Goal: Task Accomplishment & Management: Manage account settings

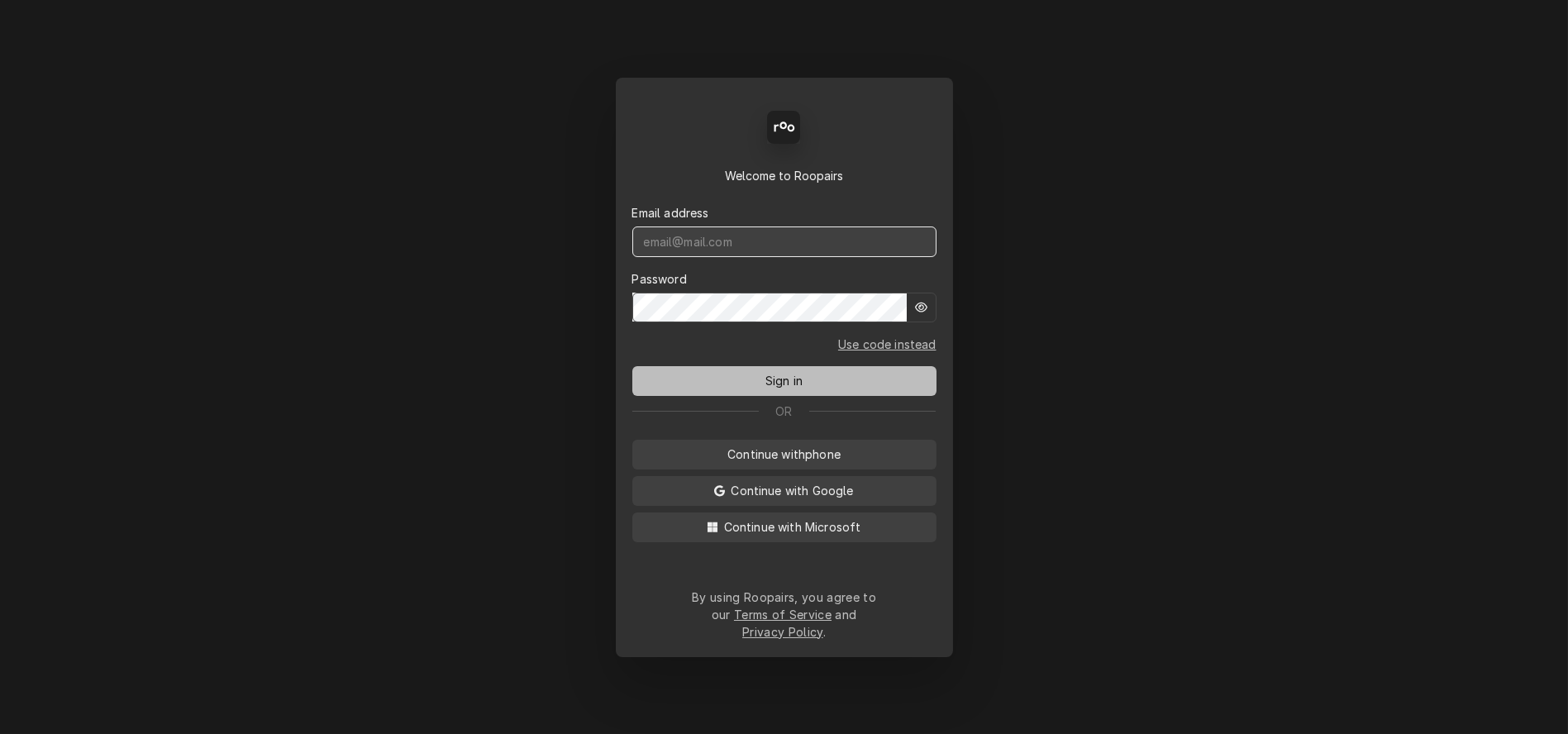
type input "mel@rinobeverage.com"
click at [788, 386] on span "Sign in" at bounding box center [784, 380] width 44 height 18
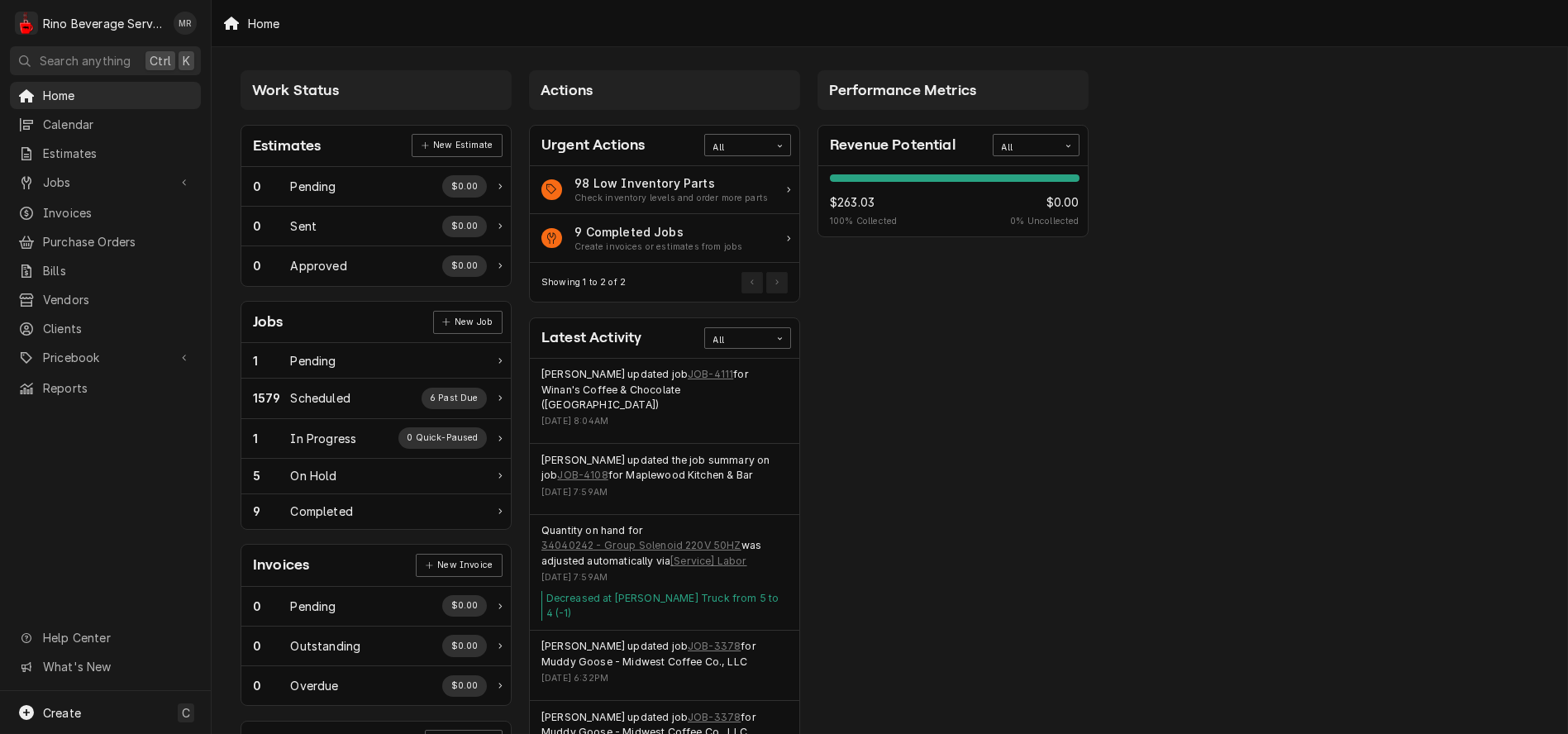
click at [97, 473] on div "Home Calendar Estimates Jobs Jobs Job Series Invoices Purchase Orders Bills Ven…" at bounding box center [105, 386] width 211 height 610
click at [81, 173] on span "Jobs" at bounding box center [106, 182] width 125 height 18
click at [84, 205] on span "Jobs" at bounding box center [118, 211] width 149 height 18
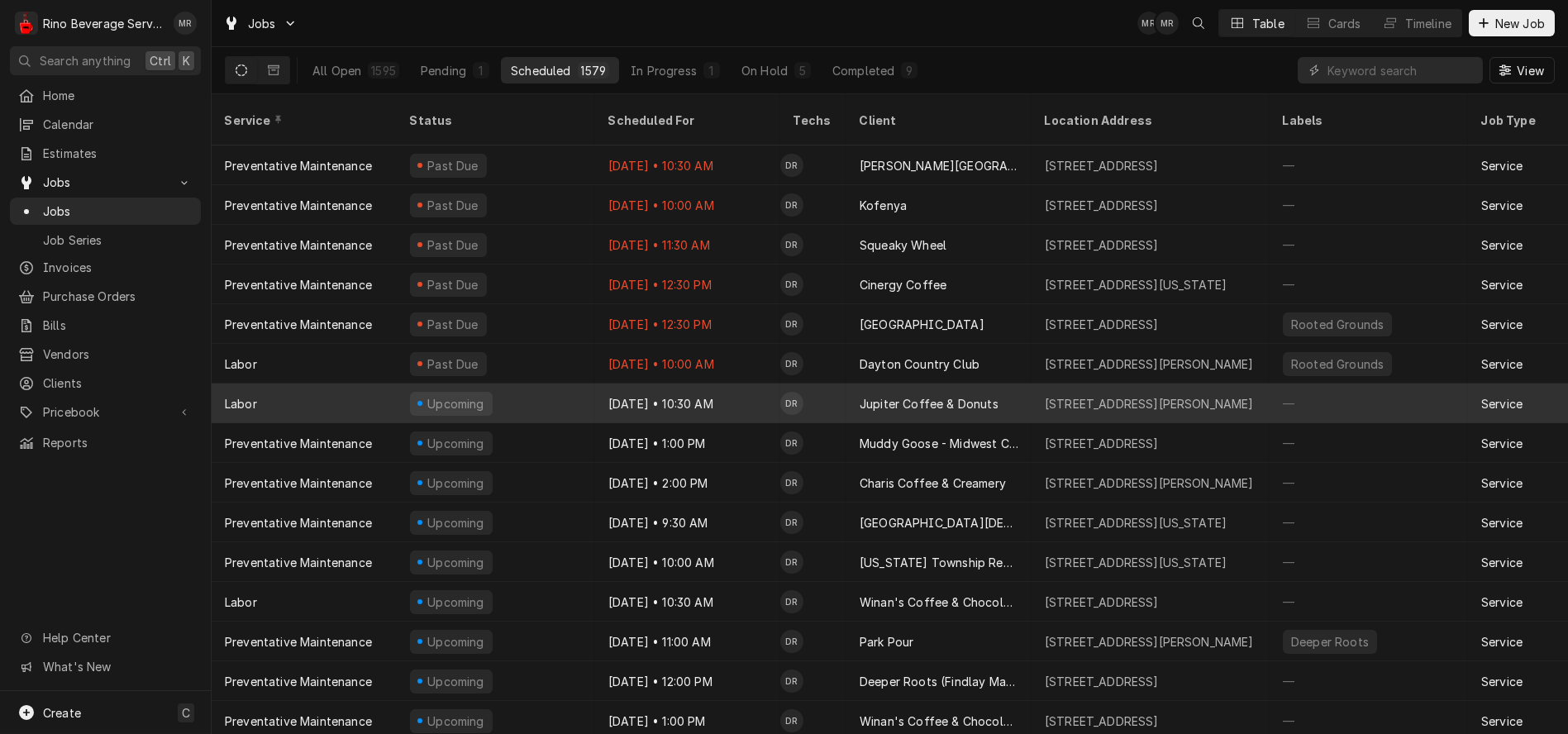
click at [755, 385] on div "Oct 14 • 10:30 AM" at bounding box center [688, 404] width 185 height 40
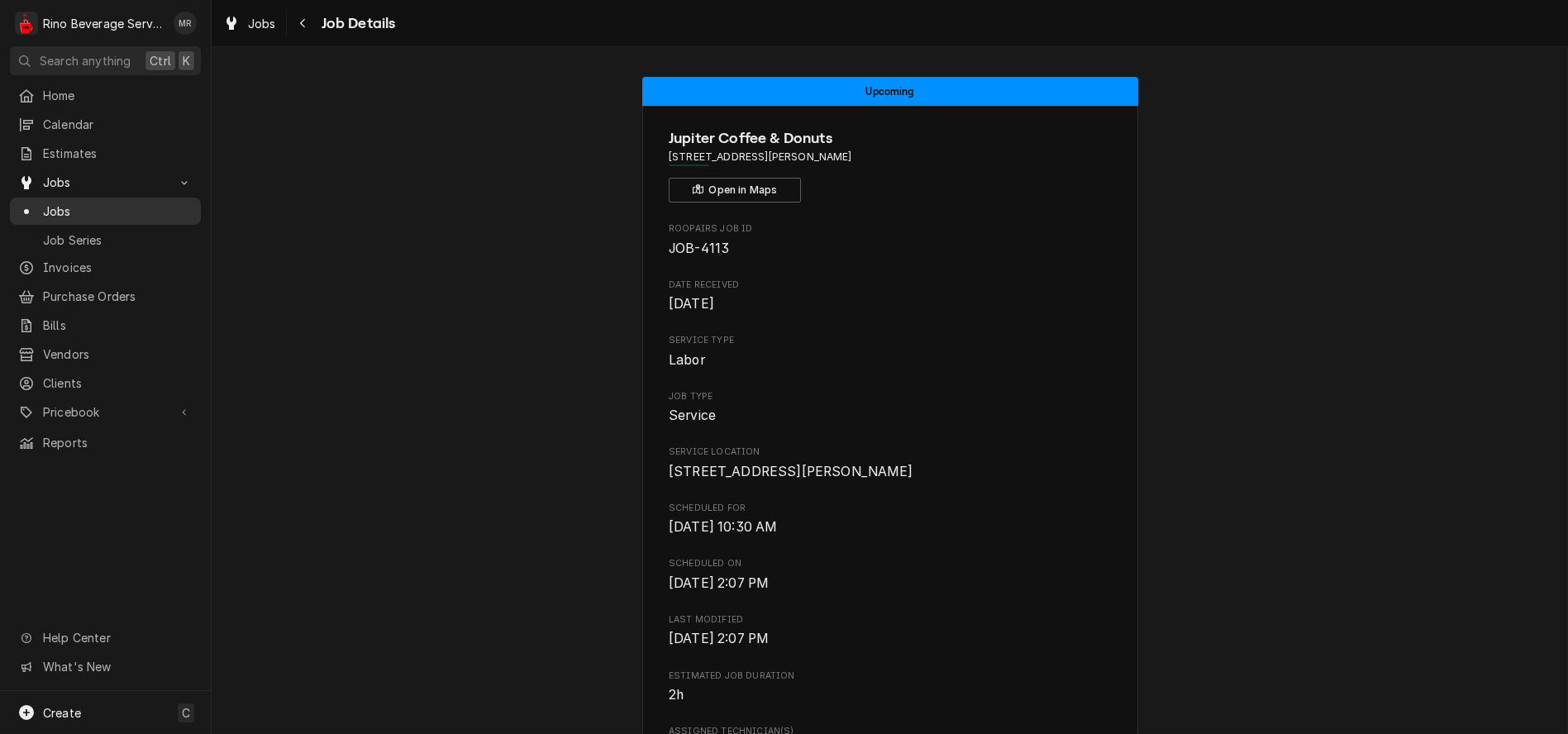
click at [120, 204] on span "Jobs" at bounding box center [118, 211] width 149 height 18
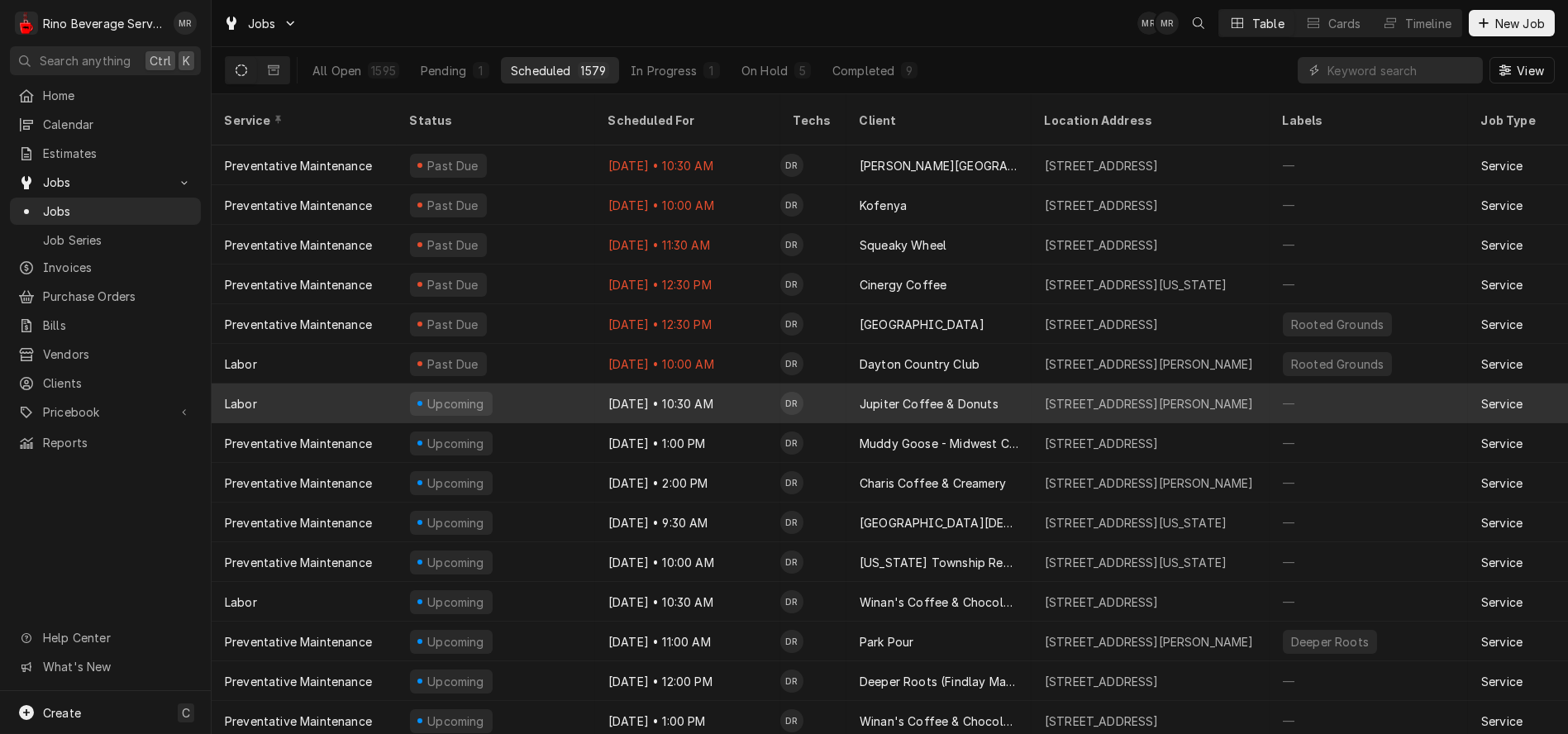
click at [746, 384] on div "Oct 14 • 10:30 AM" at bounding box center [688, 404] width 185 height 40
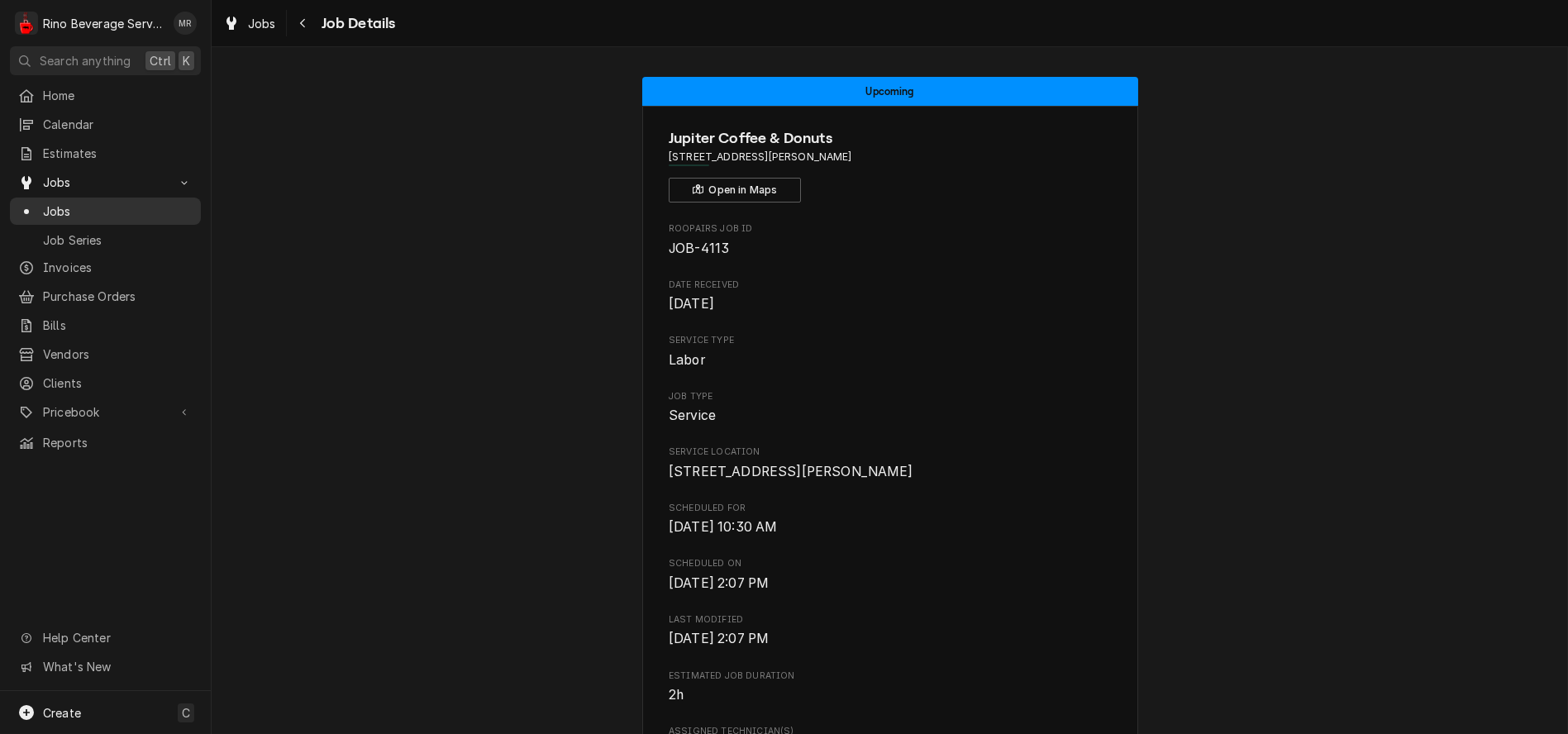
click at [87, 203] on span "Jobs" at bounding box center [118, 211] width 149 height 18
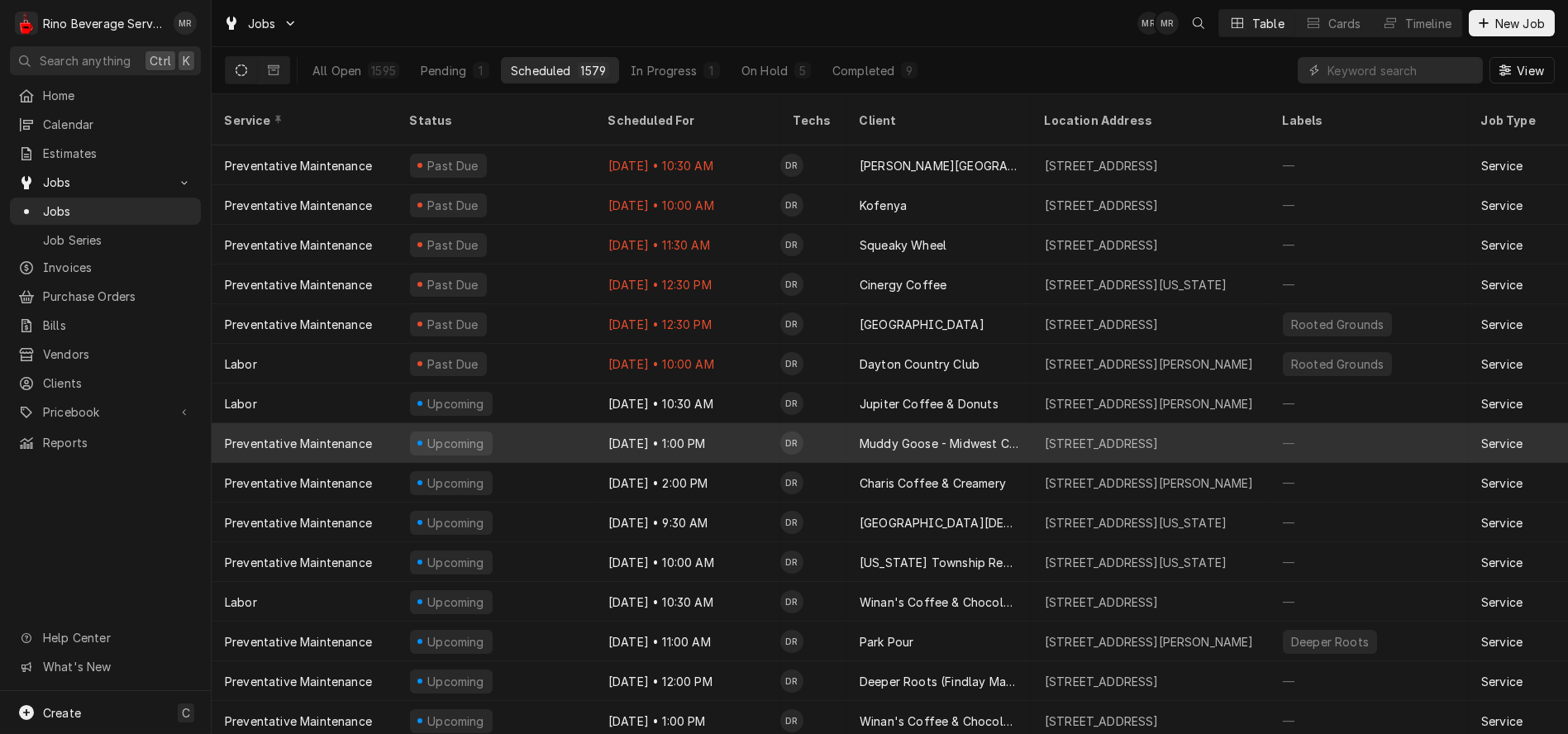
click at [754, 424] on div "Oct 14 • 1:00 PM" at bounding box center [688, 444] width 185 height 40
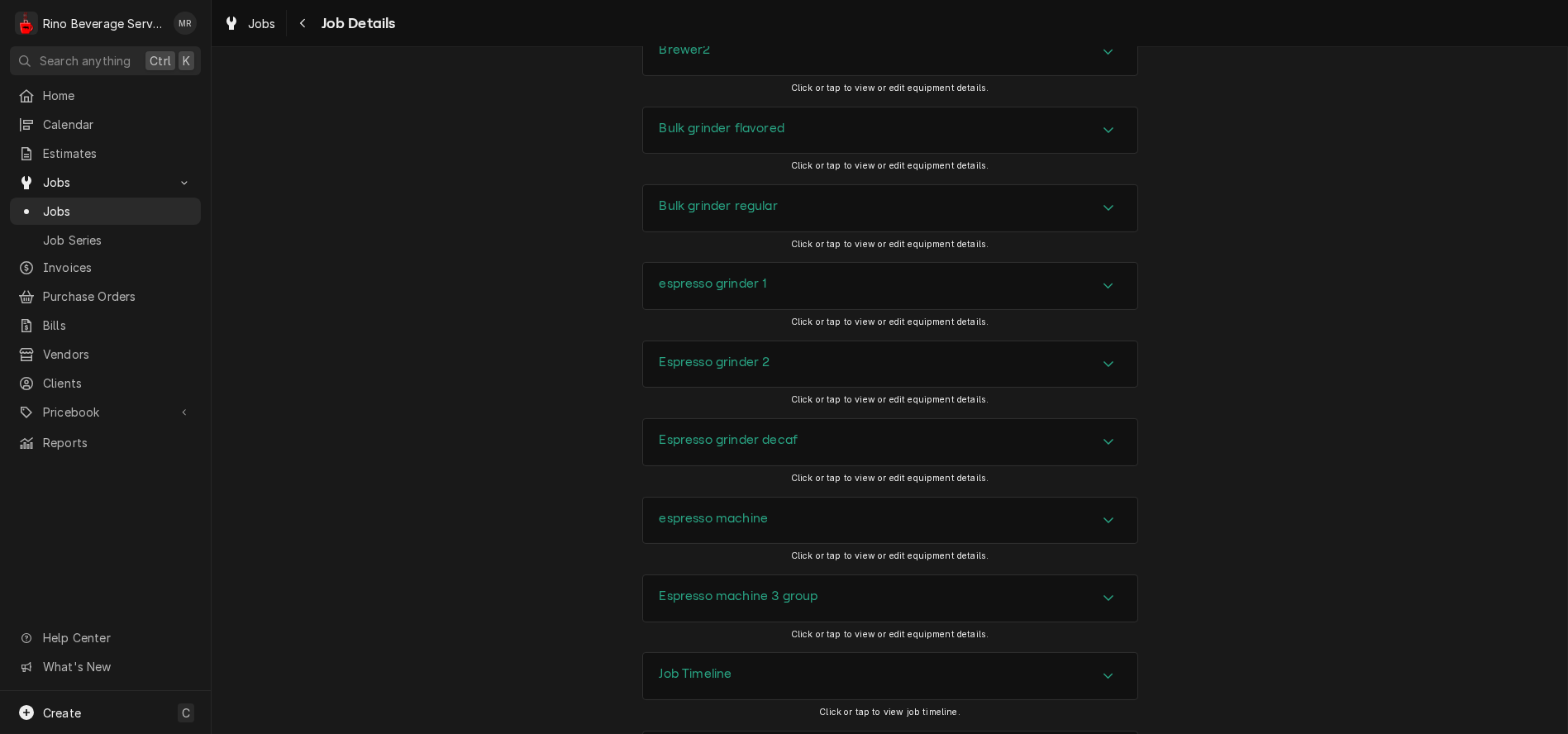
scroll to position [1778, 0]
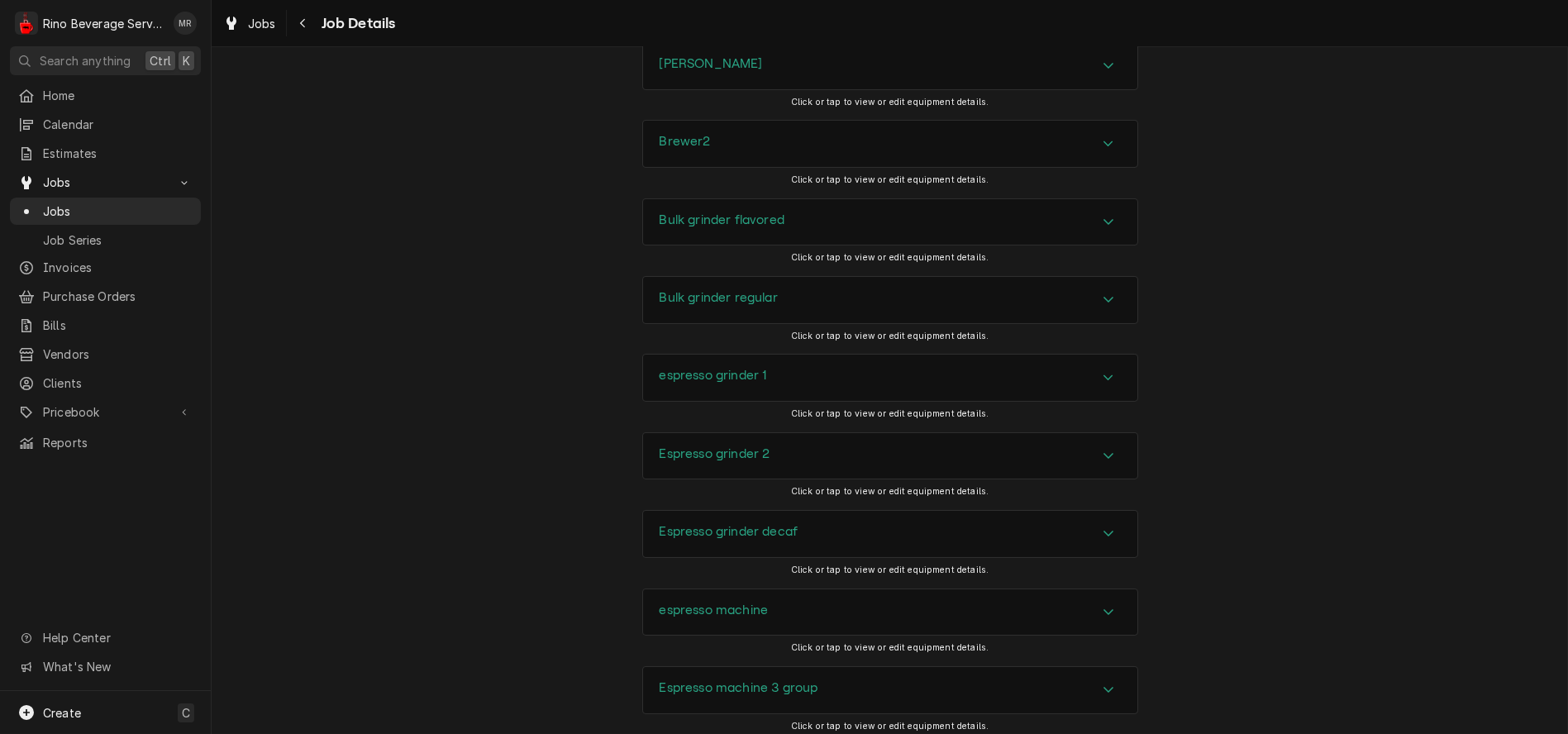
click at [1110, 310] on div "Accordion Header" at bounding box center [1108, 300] width 25 height 20
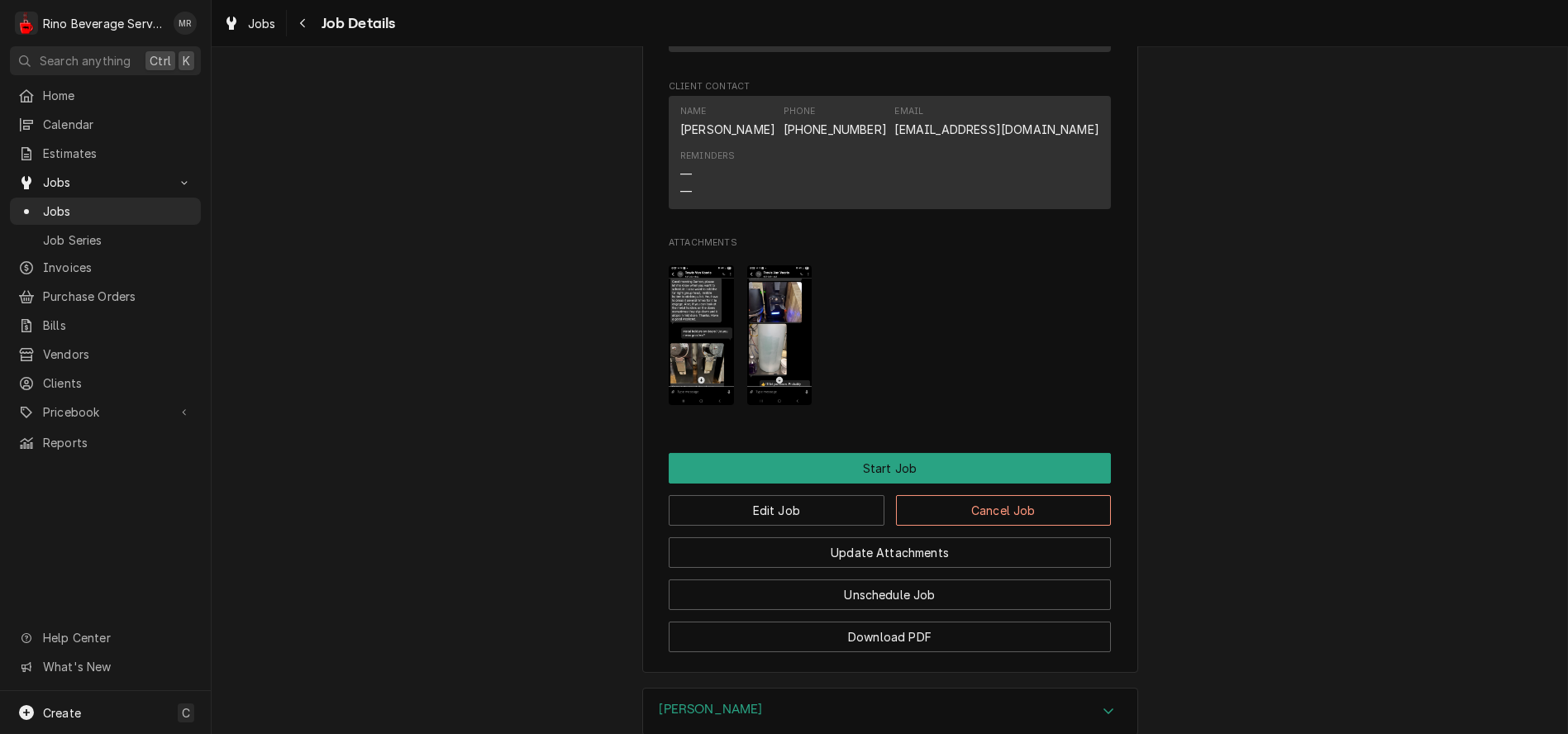
scroll to position [1043, 0]
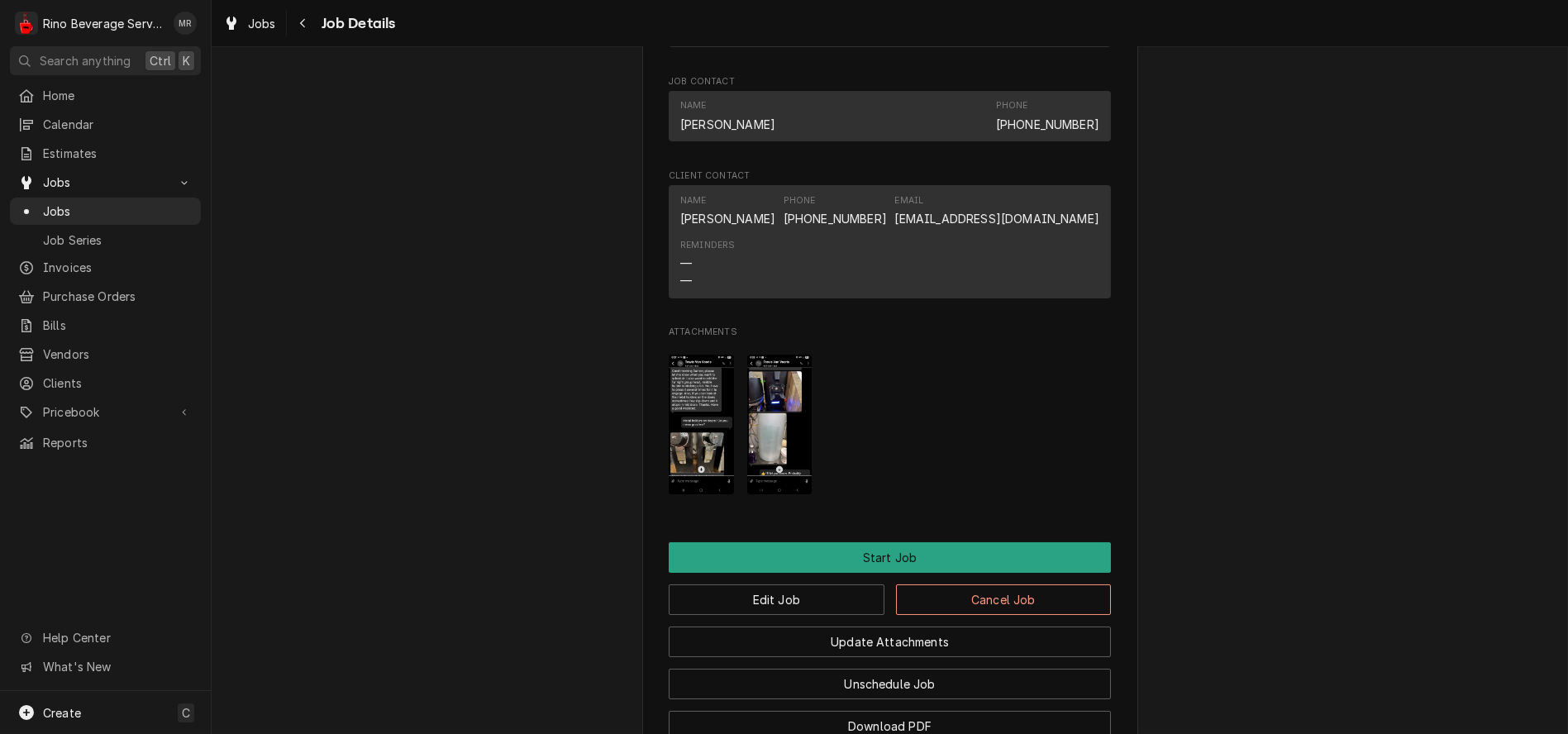
click at [700, 417] on img "Attachments" at bounding box center [701, 425] width 65 height 140
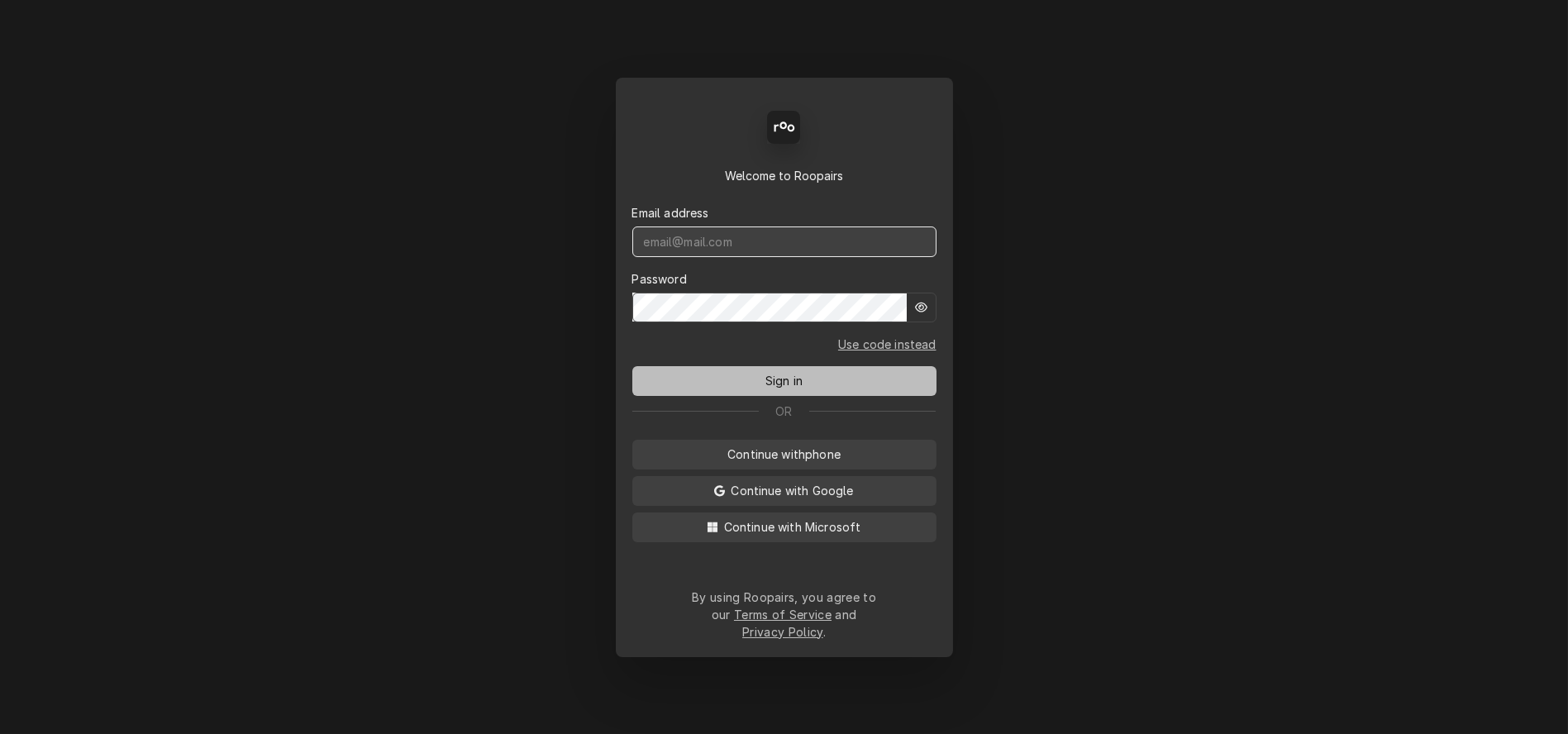
type input "[PERSON_NAME][EMAIL_ADDRESS][DOMAIN_NAME]"
click at [782, 386] on span "Sign in" at bounding box center [784, 380] width 44 height 18
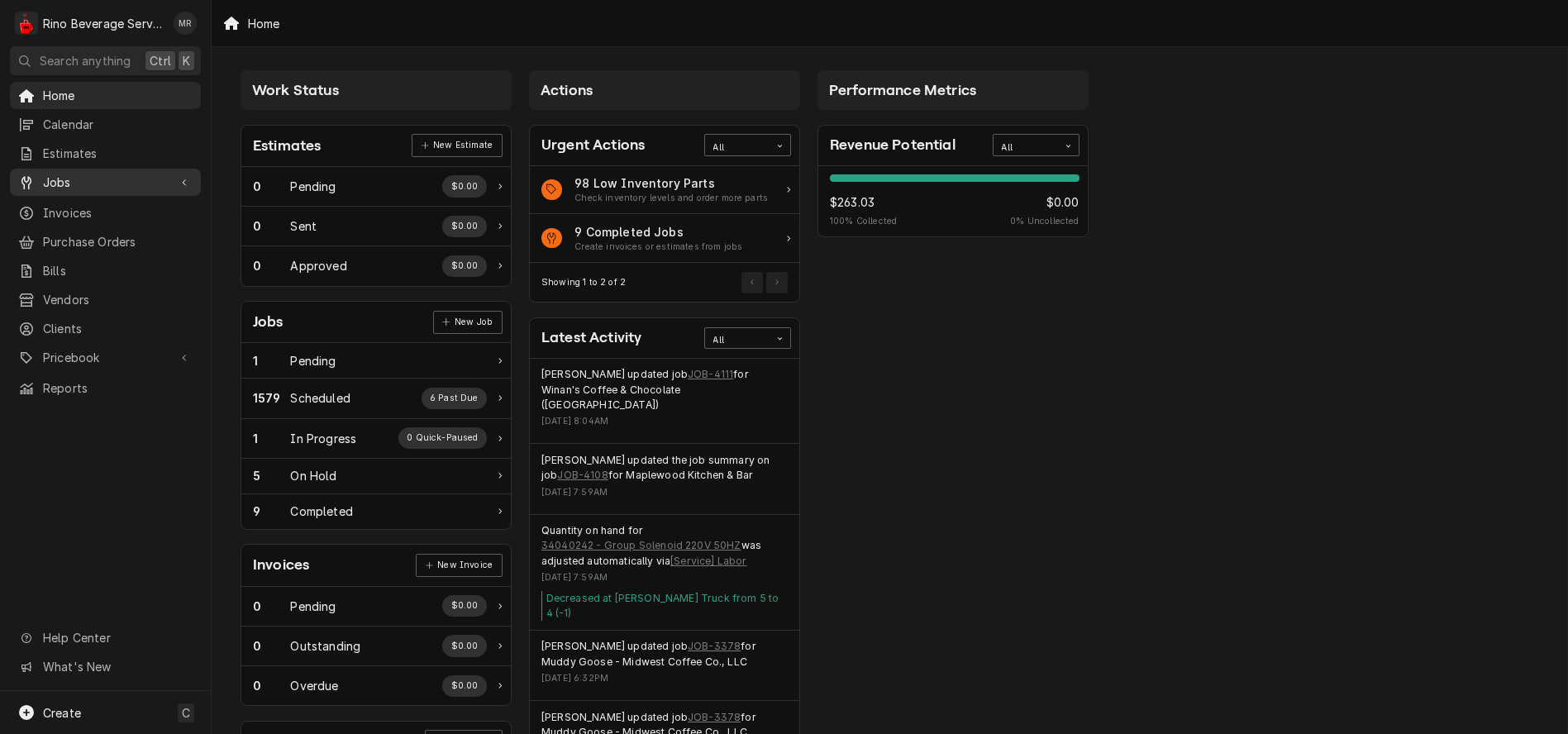
click at [108, 178] on span "Jobs" at bounding box center [106, 182] width 125 height 18
click at [106, 203] on span "Jobs" at bounding box center [118, 211] width 149 height 18
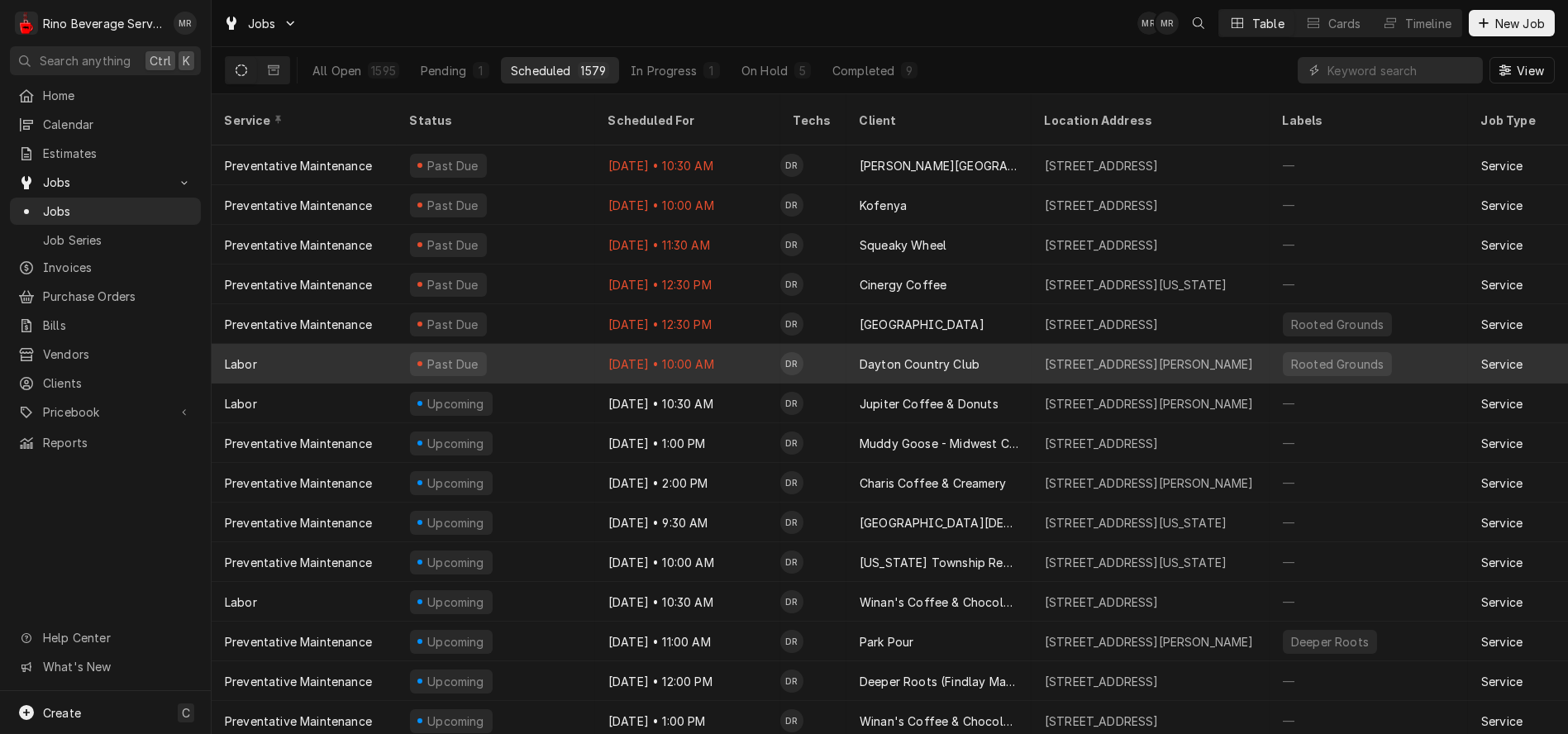
click at [741, 345] on div "Oct 13 • 10:00 AM" at bounding box center [688, 364] width 185 height 40
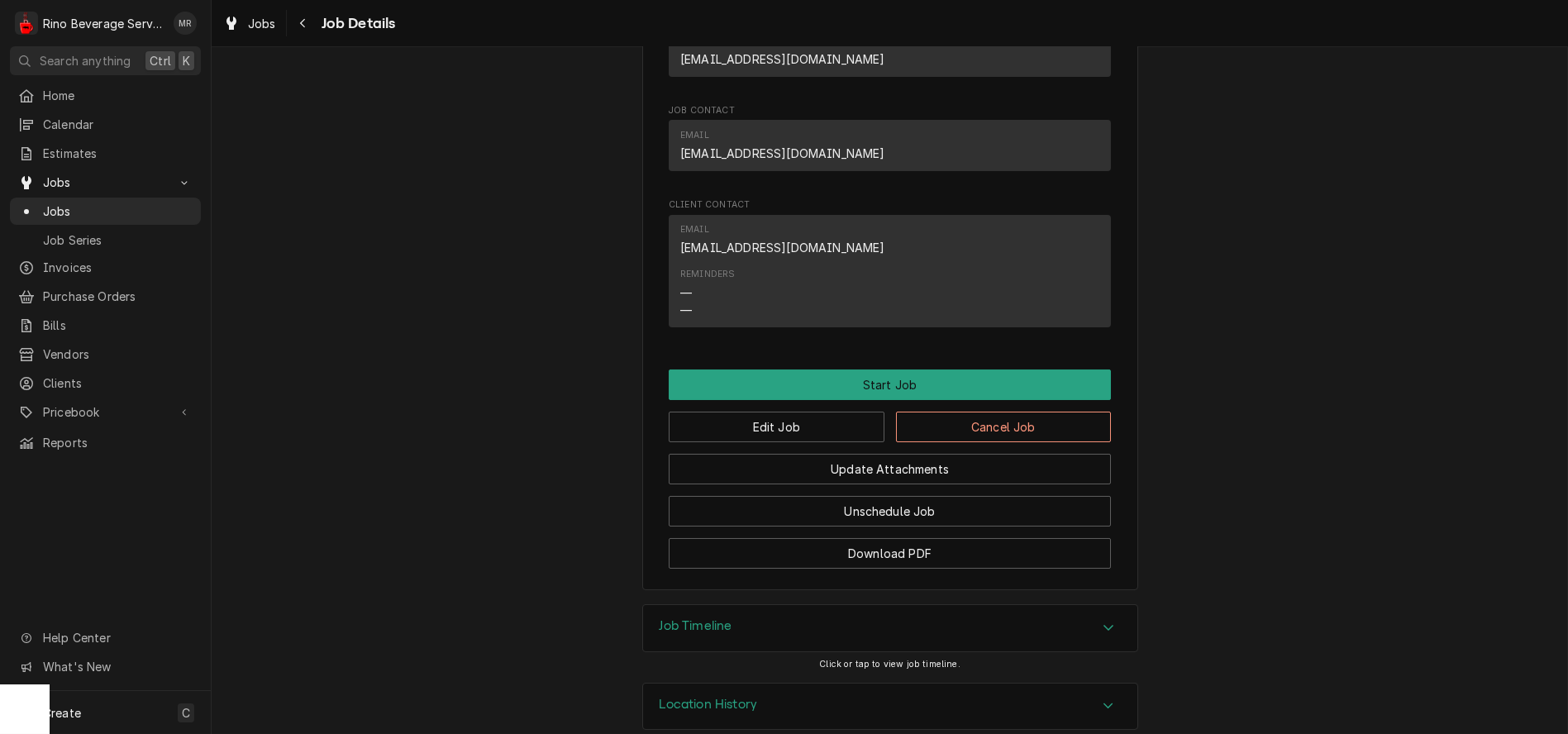
scroll to position [1129, 0]
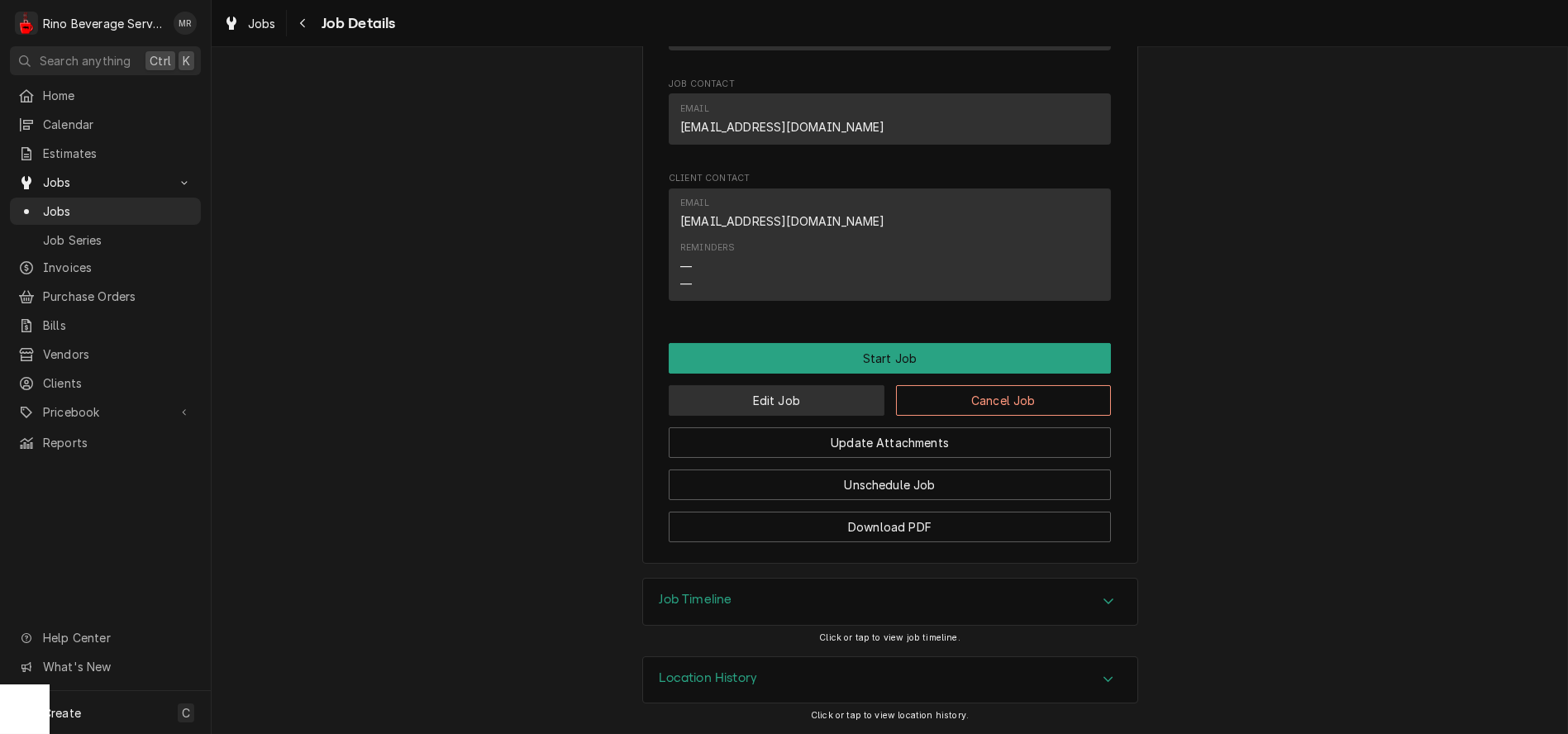
click at [789, 403] on button "Edit Job" at bounding box center [776, 400] width 216 height 31
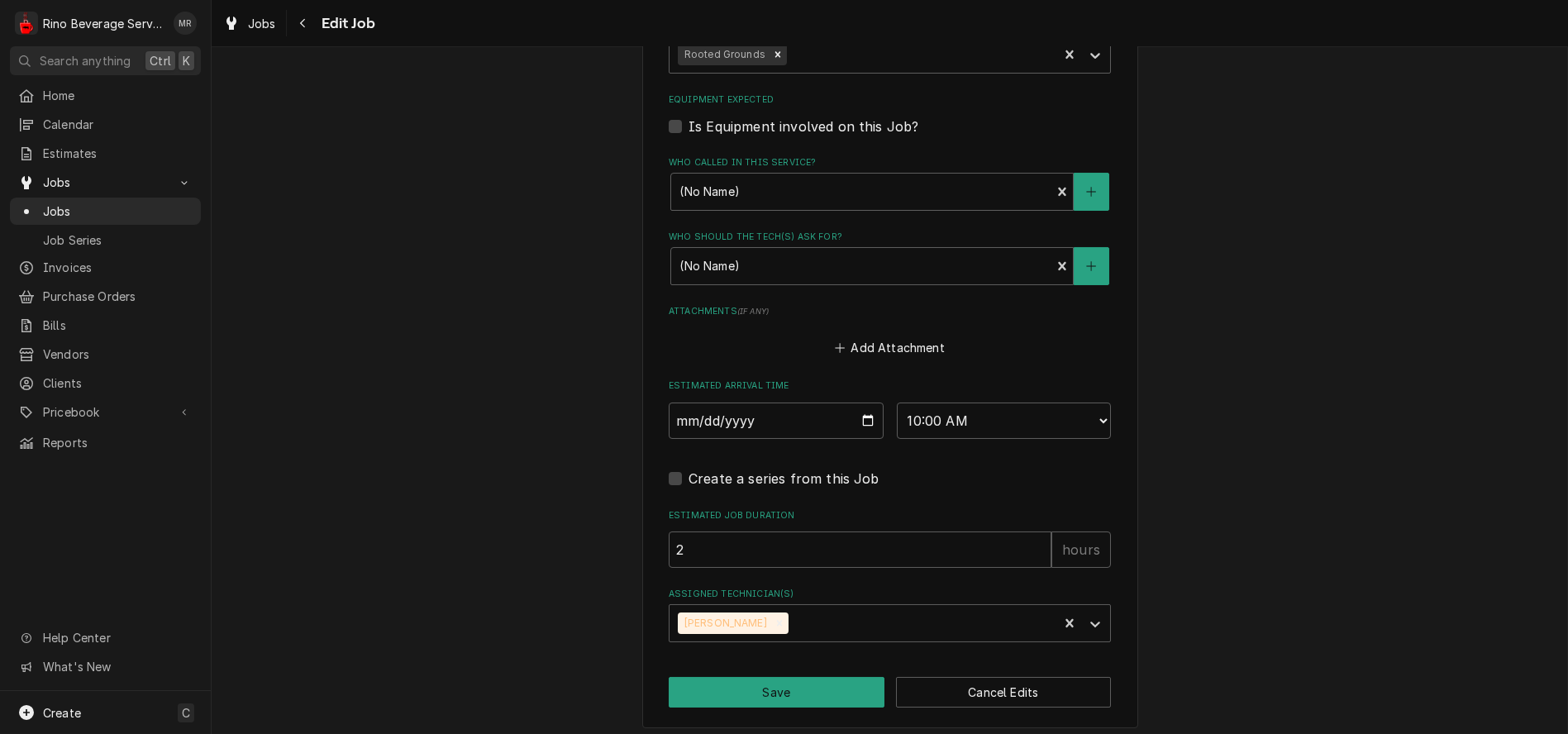
scroll to position [1098, 0]
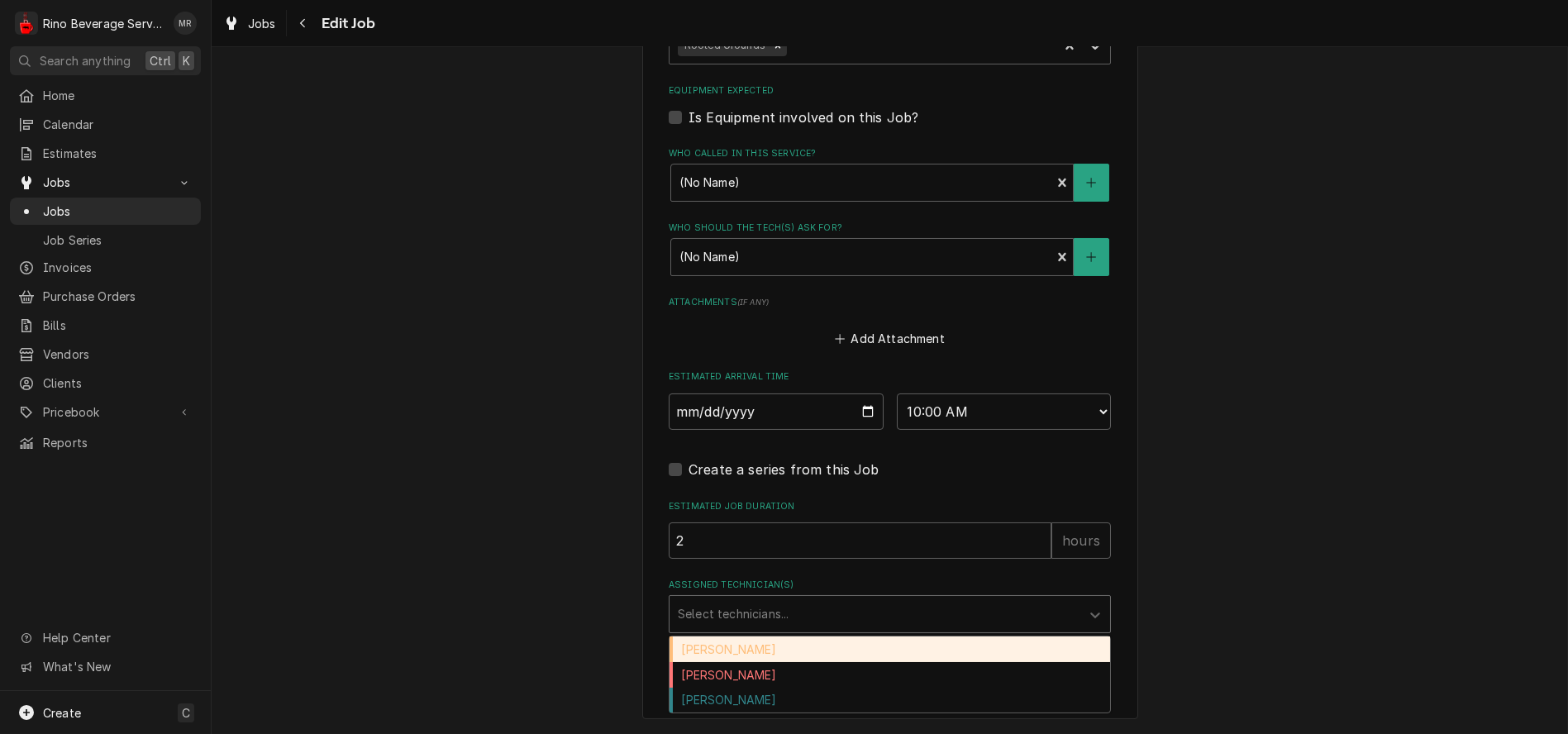
click at [888, 618] on div "Assigned Technician(s)" at bounding box center [875, 615] width 395 height 30
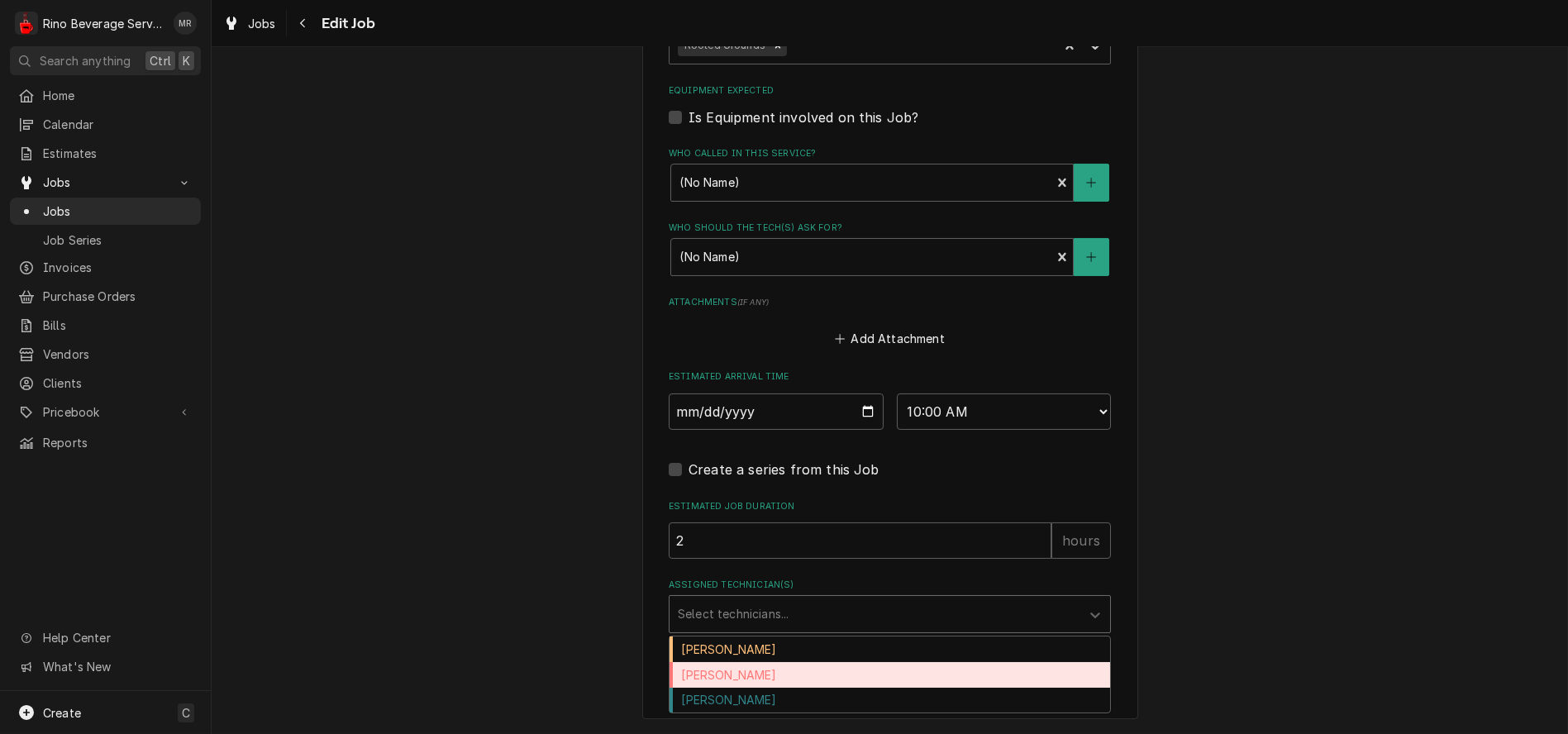
click at [818, 678] on div "[PERSON_NAME]" at bounding box center [890, 675] width 440 height 26
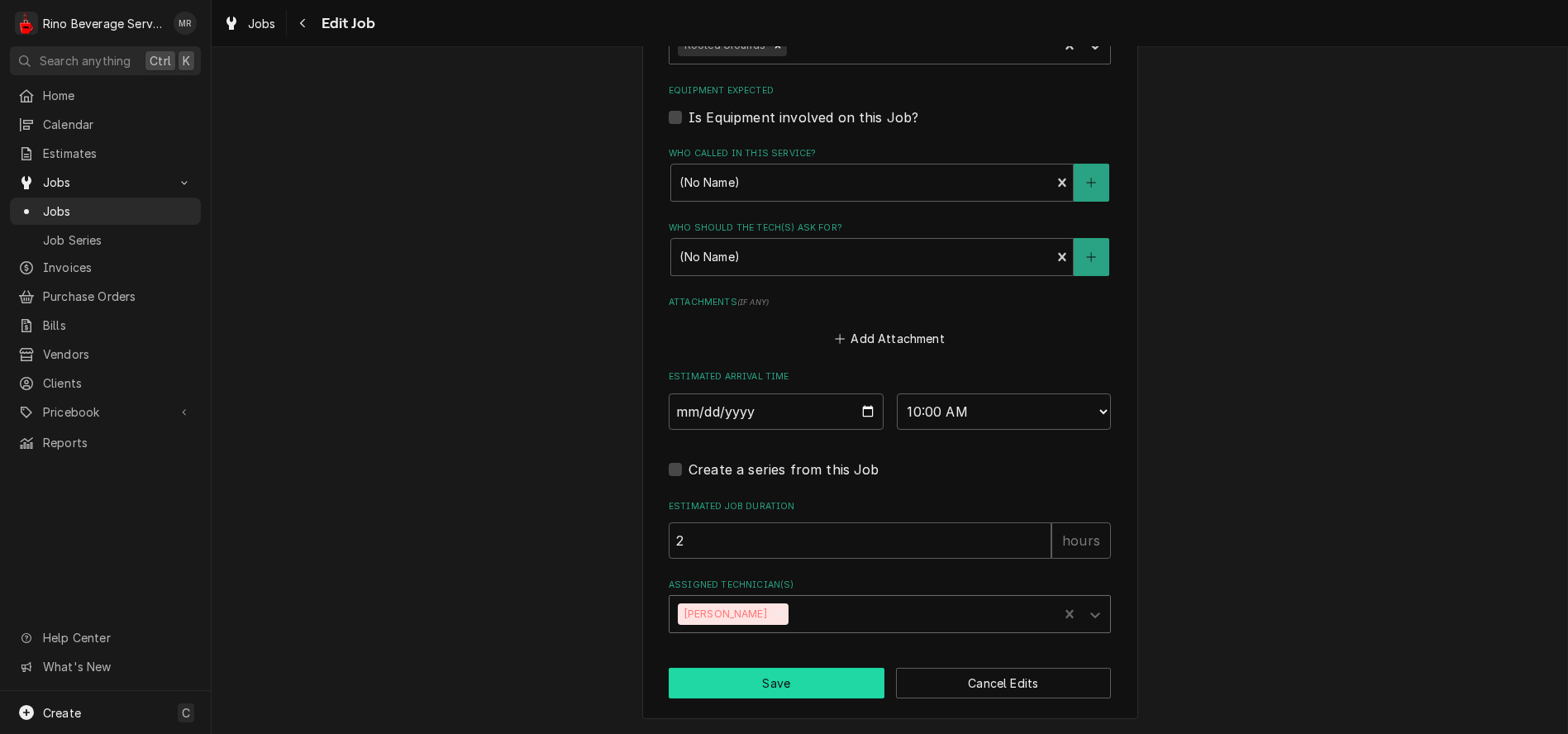
click at [800, 683] on button "Save" at bounding box center [776, 683] width 216 height 31
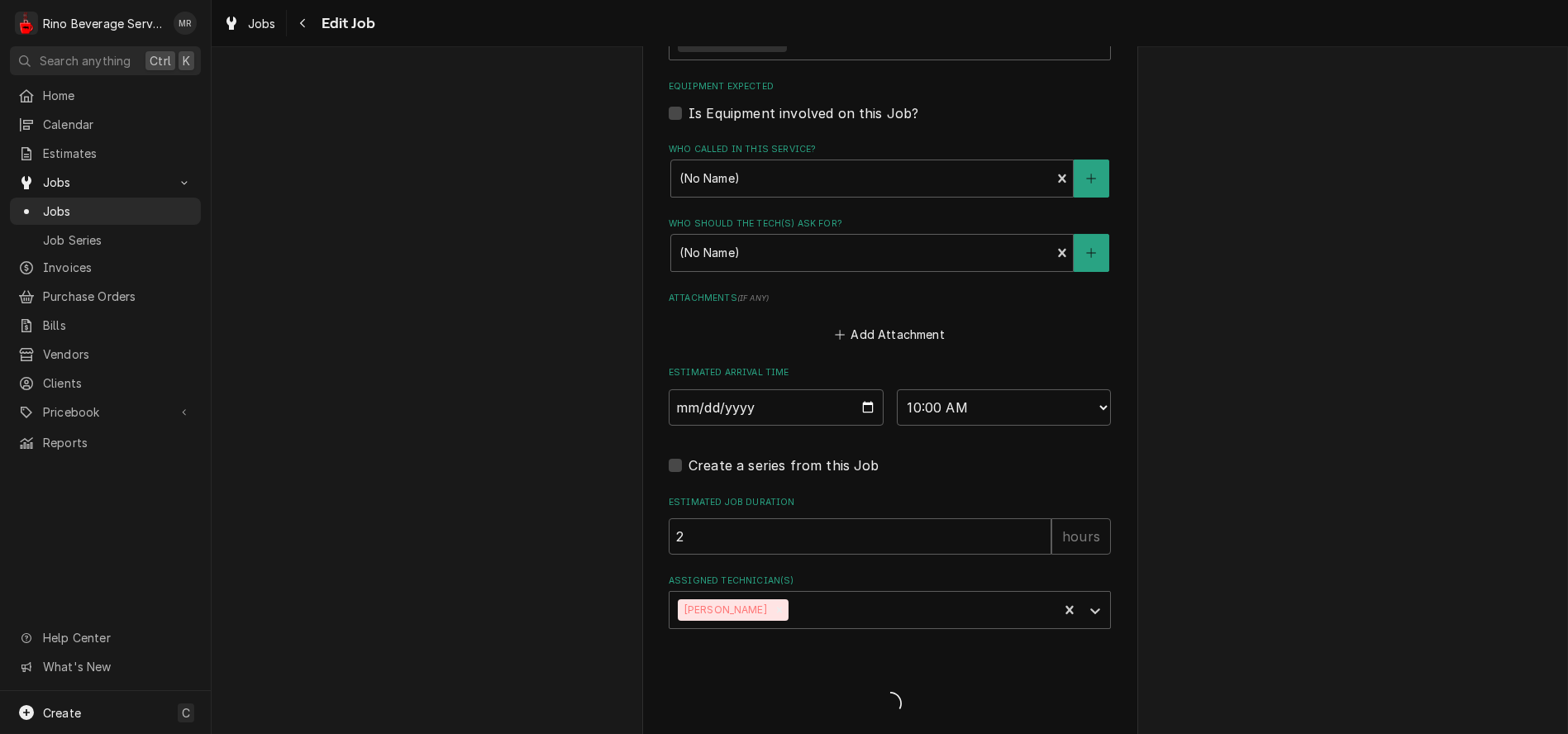
type textarea "x"
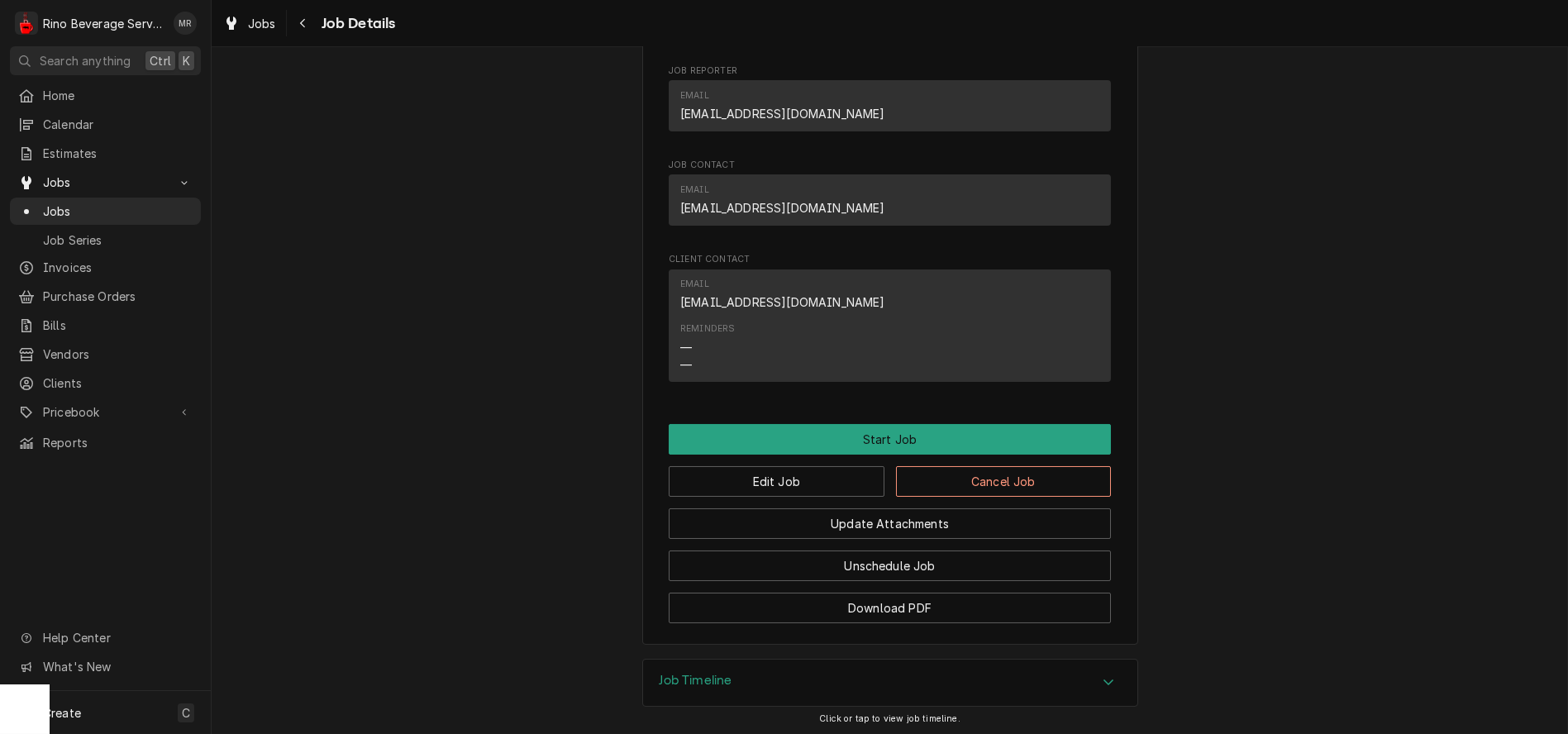
scroll to position [1010, 0]
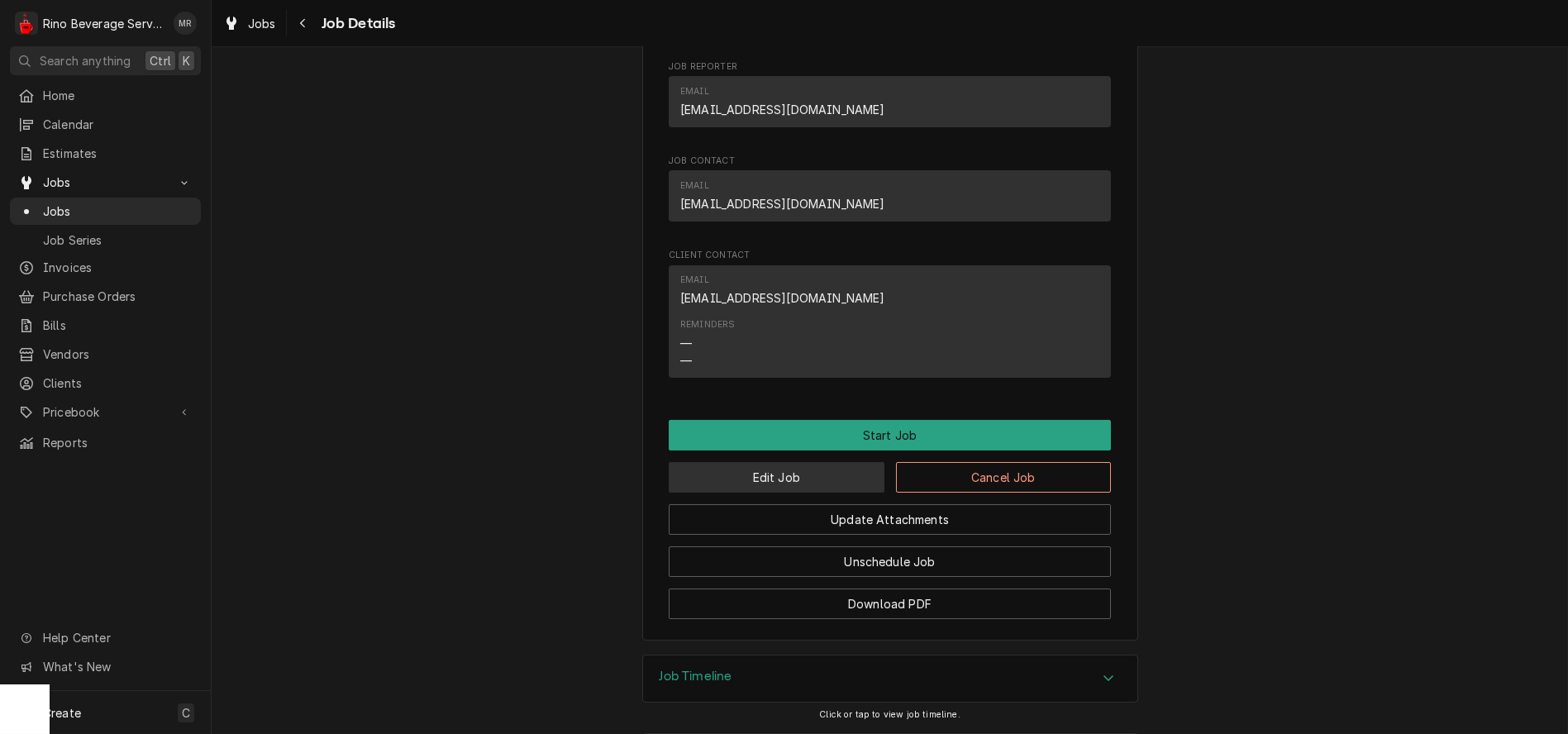
click at [772, 493] on button "Edit Job" at bounding box center [776, 477] width 216 height 31
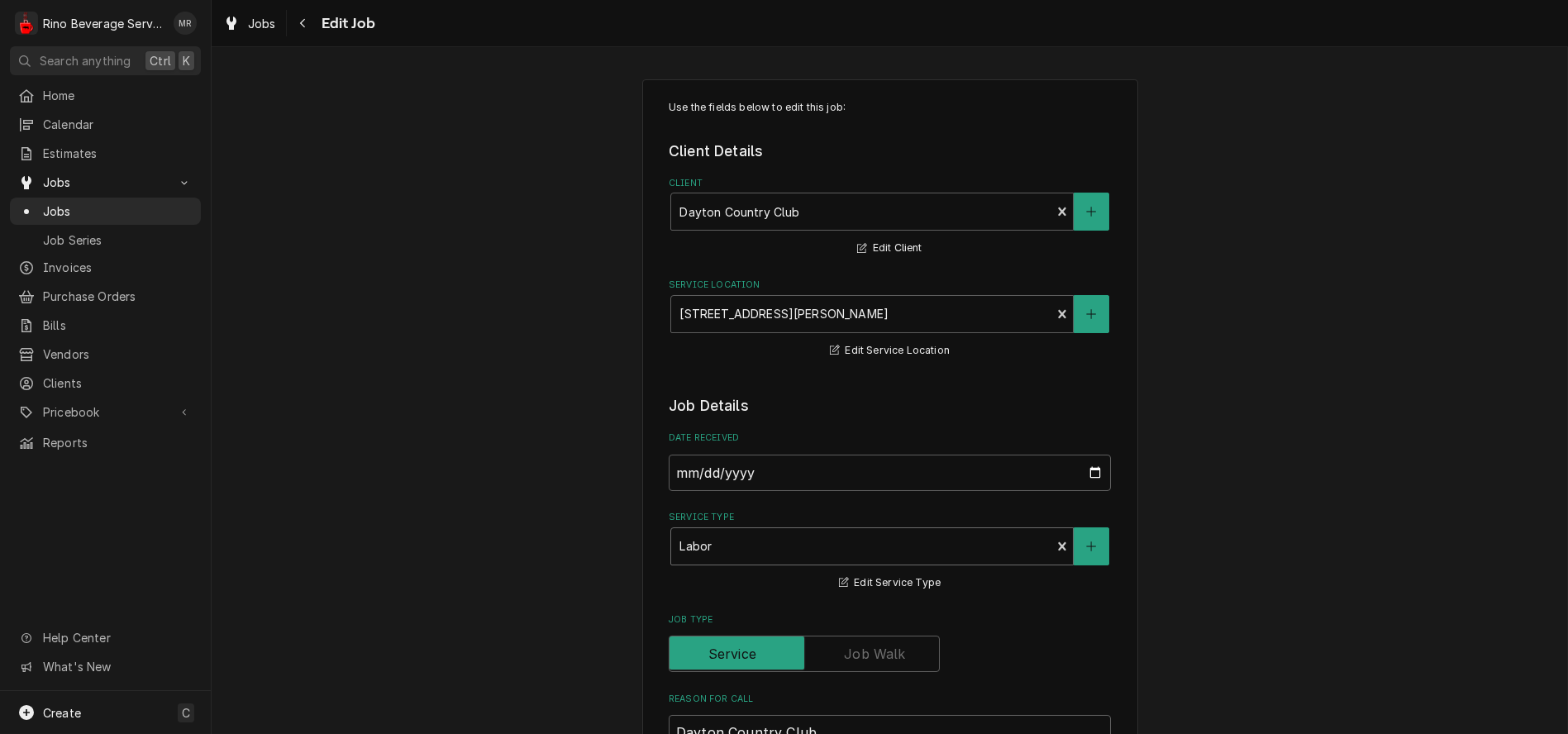
type textarea "x"
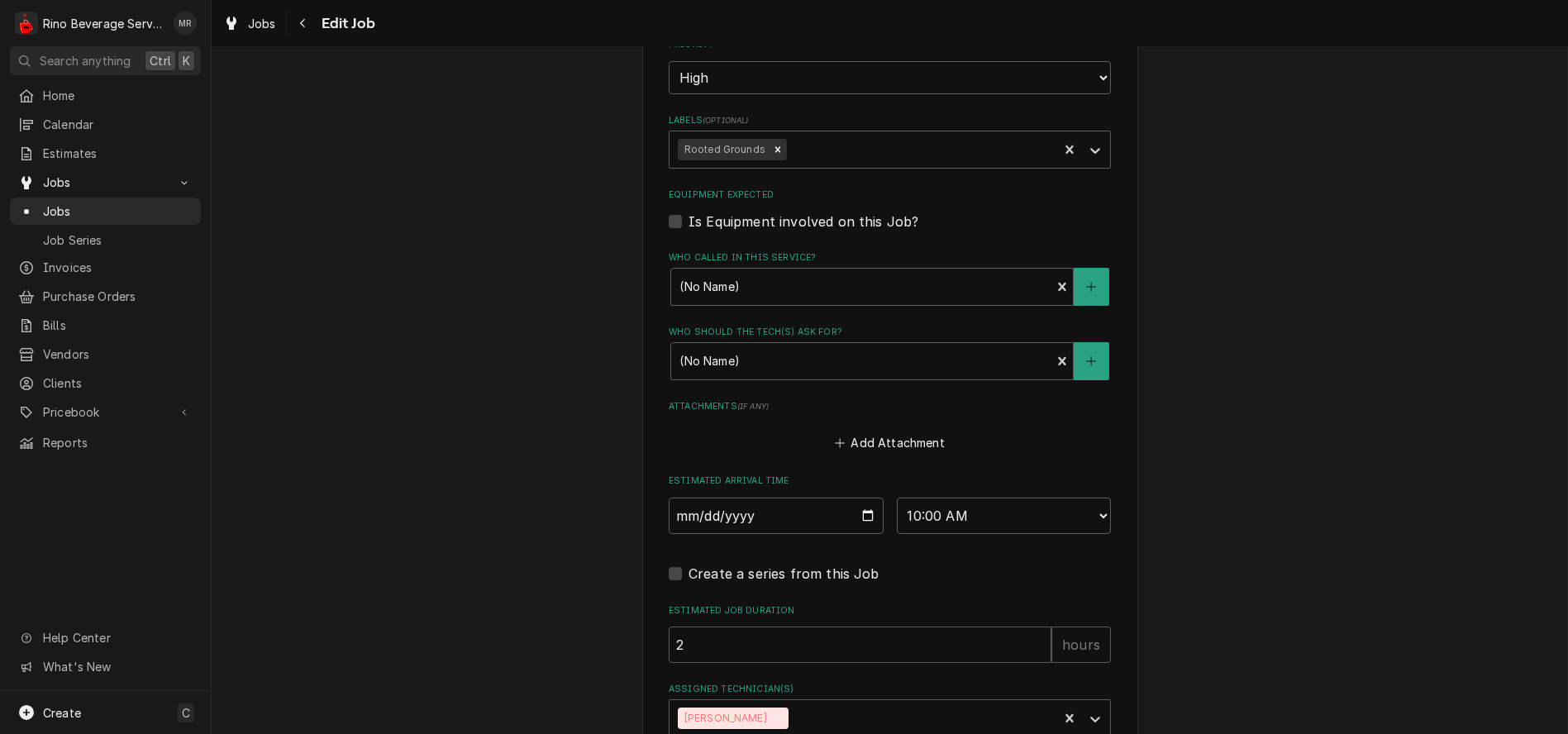
scroll to position [1098, 0]
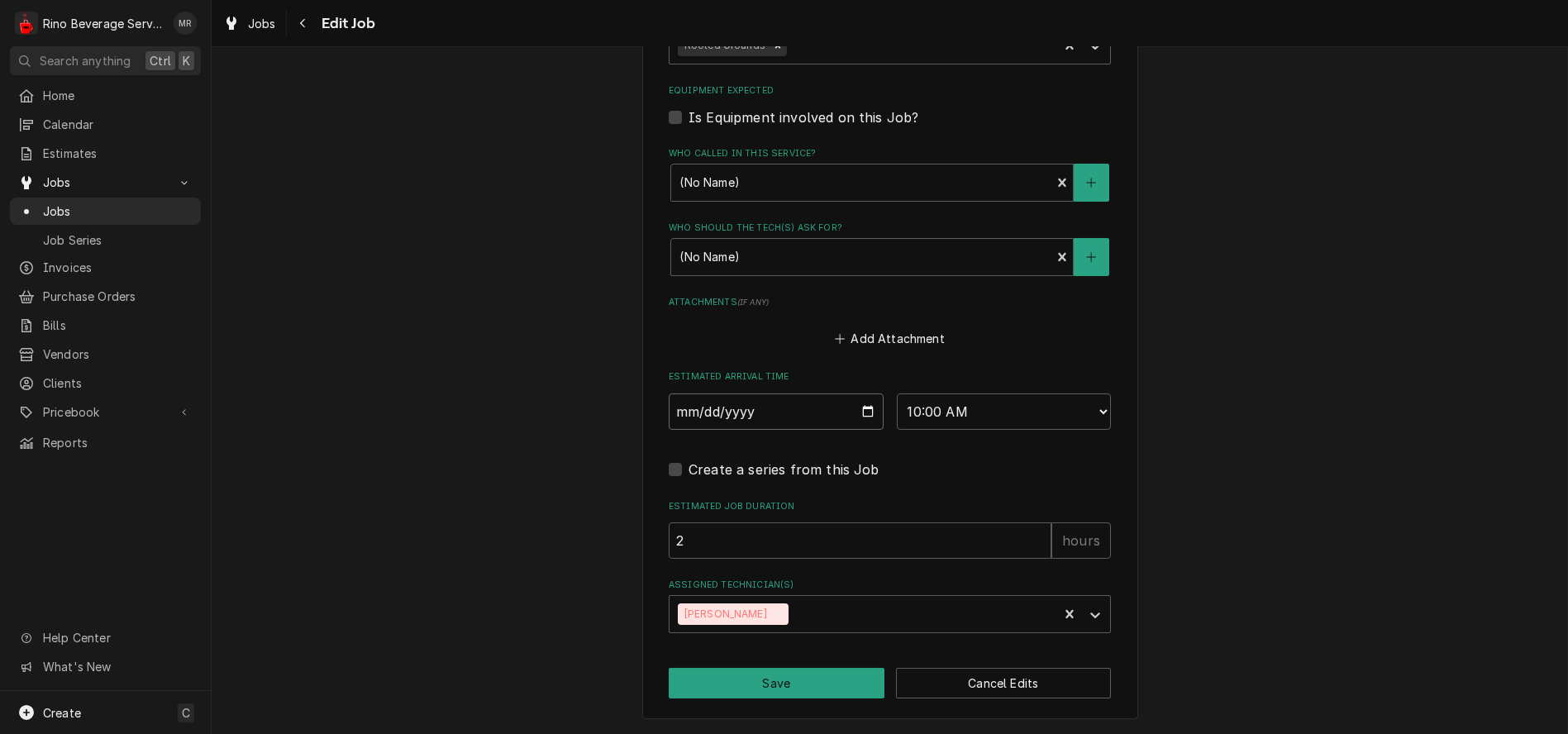
click at [860, 413] on input "[DATE]" at bounding box center [776, 412] width 215 height 37
type input "[DATE]"
click at [763, 681] on button "Save" at bounding box center [776, 683] width 216 height 31
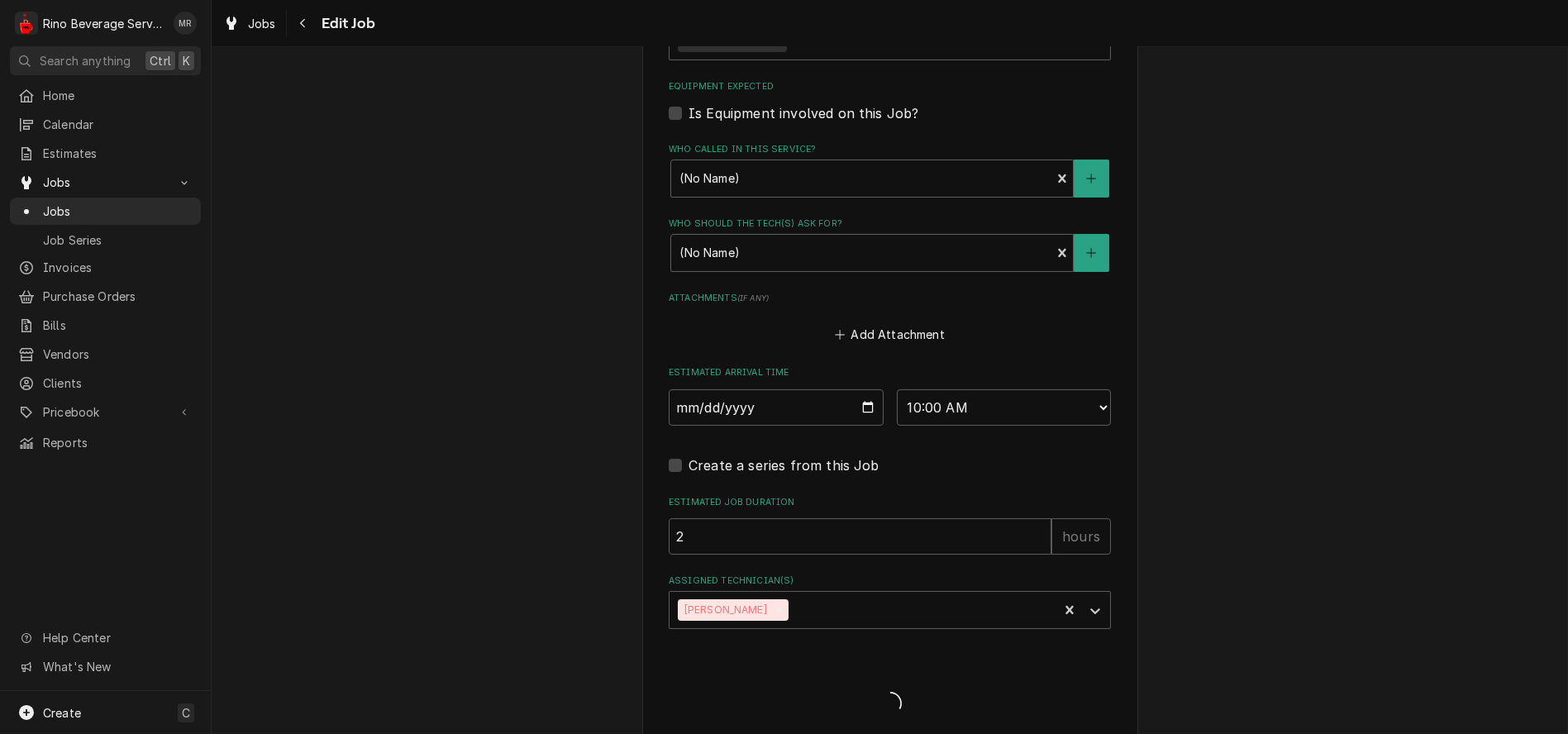
type textarea "x"
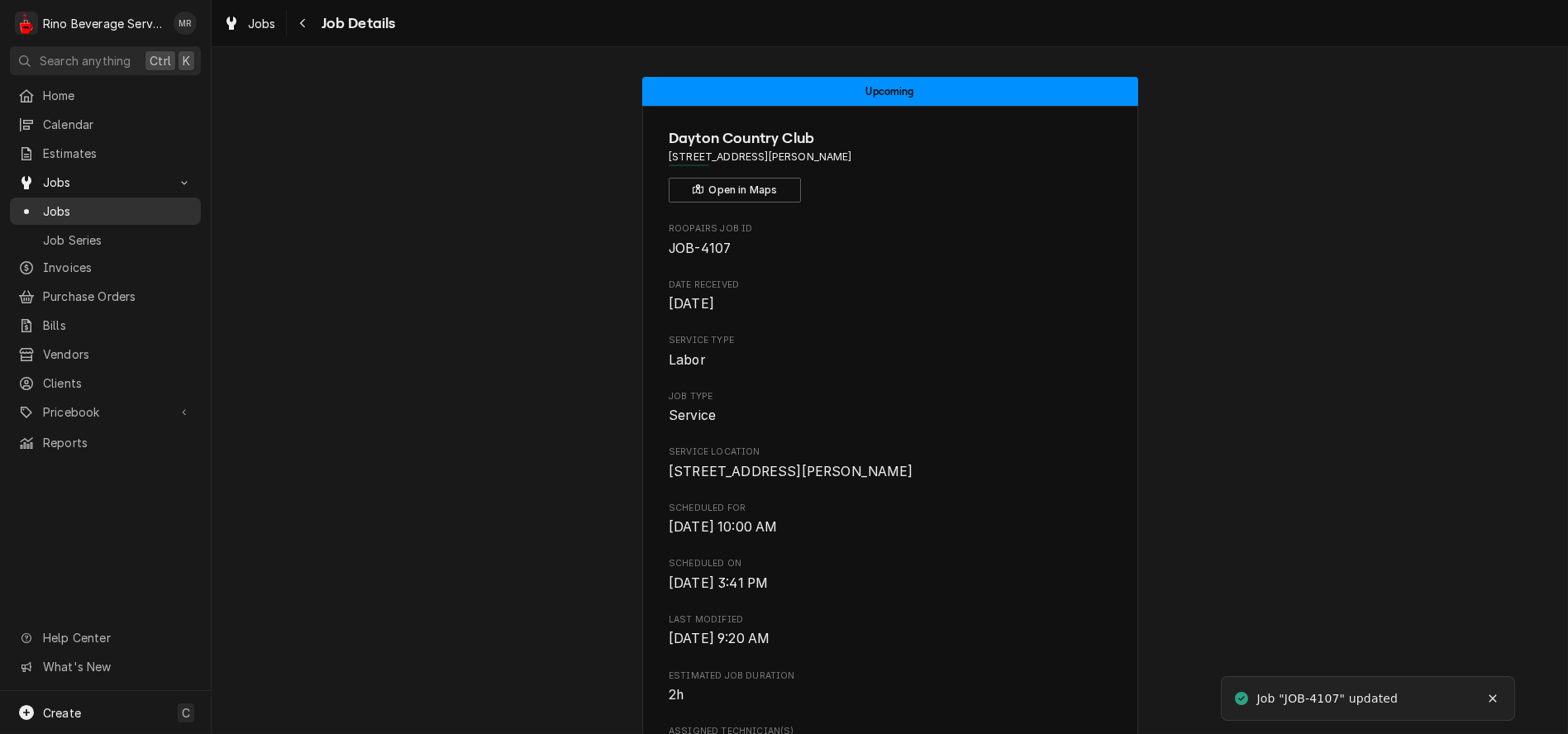
click at [120, 203] on span "Jobs" at bounding box center [118, 211] width 149 height 18
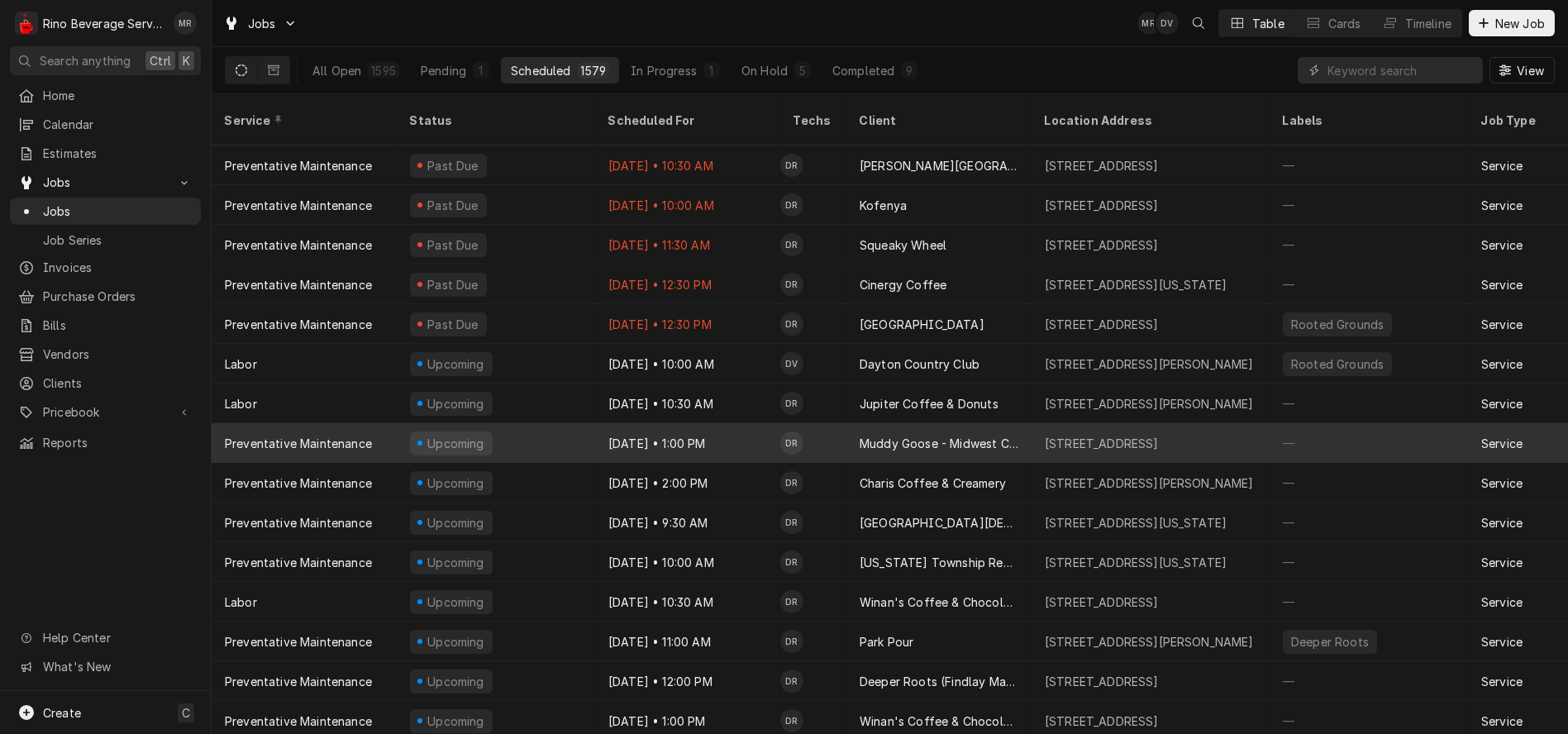
click at [761, 424] on div "Oct 14 • 1:00 PM" at bounding box center [688, 444] width 185 height 40
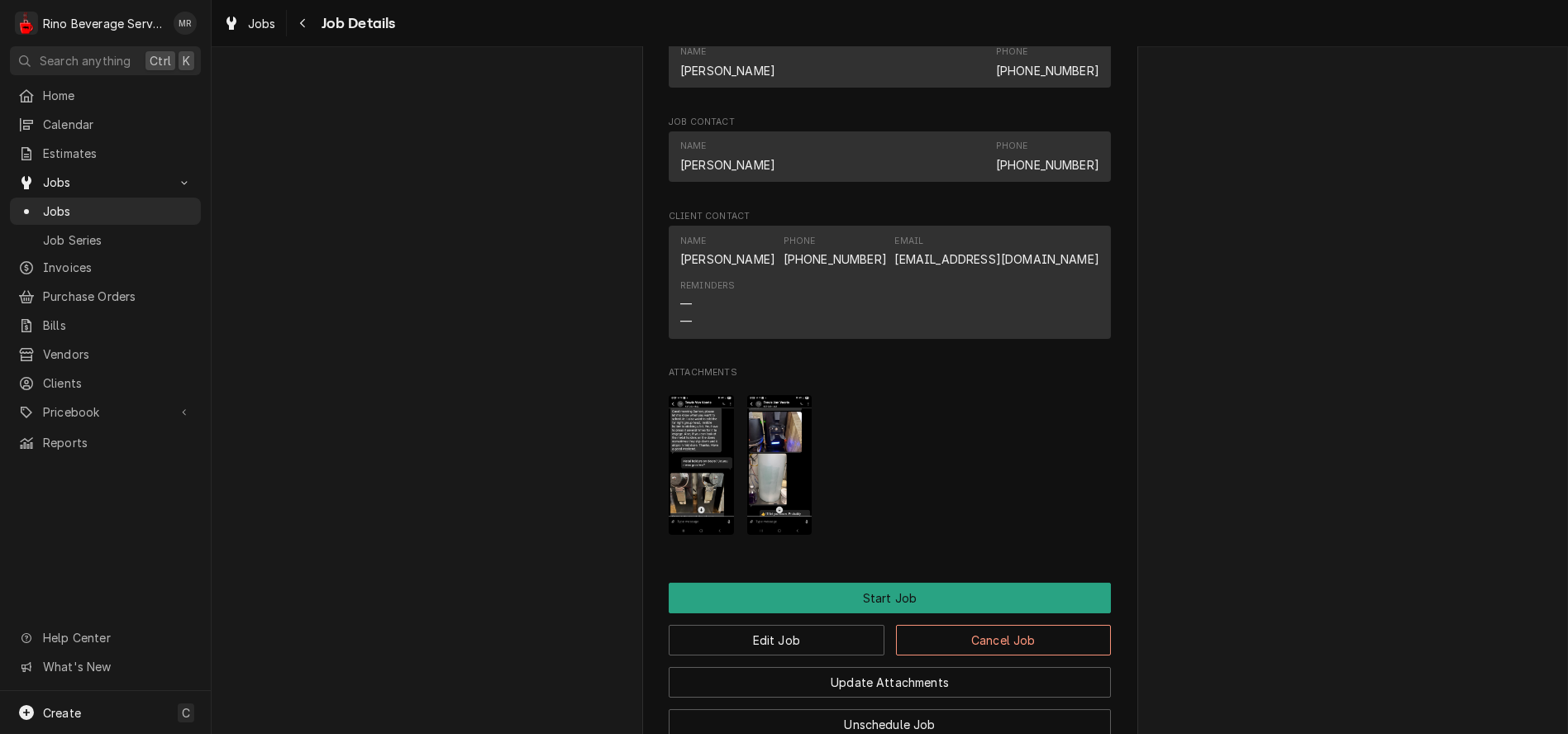
scroll to position [1102, 0]
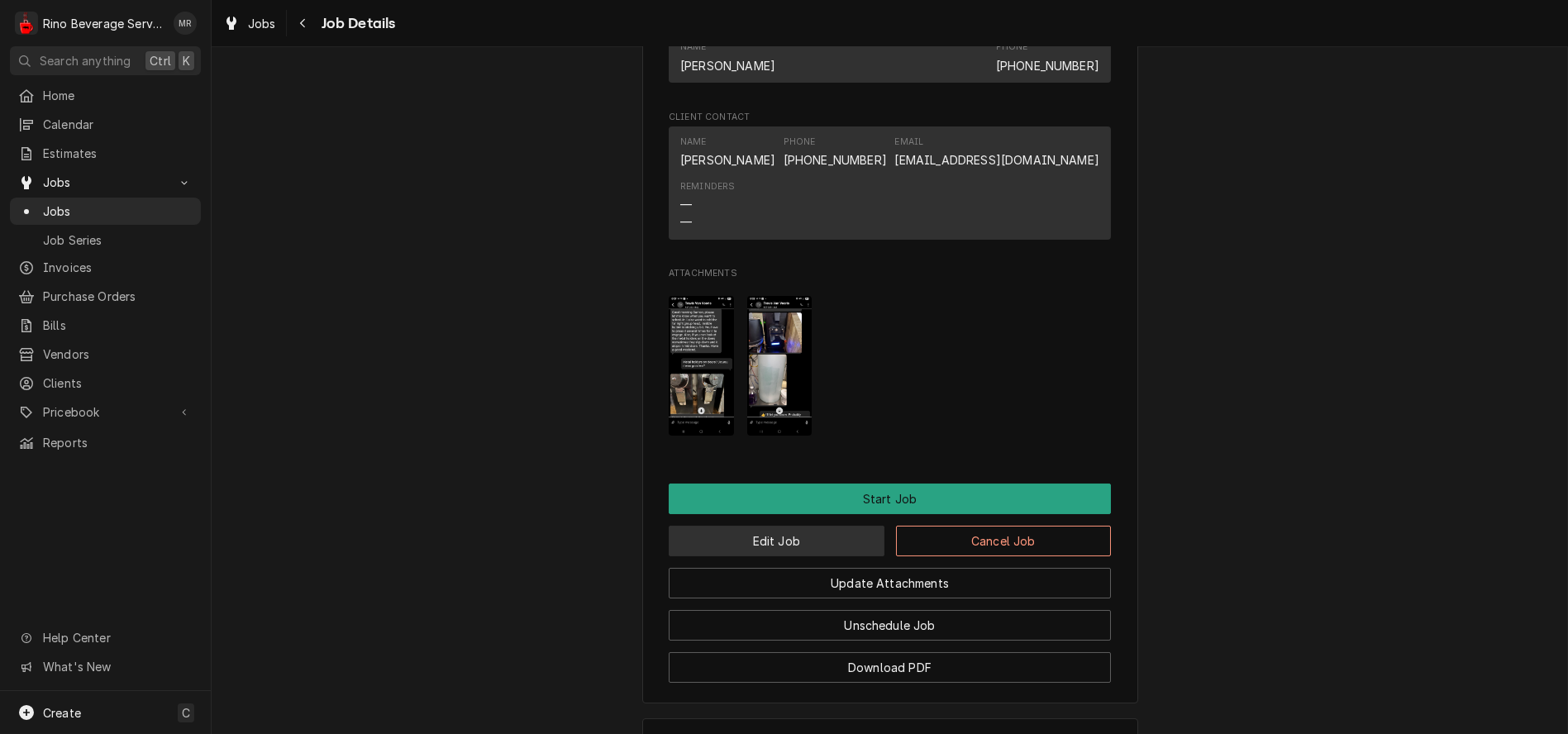
click at [736, 556] on button "Edit Job" at bounding box center [776, 540] width 216 height 31
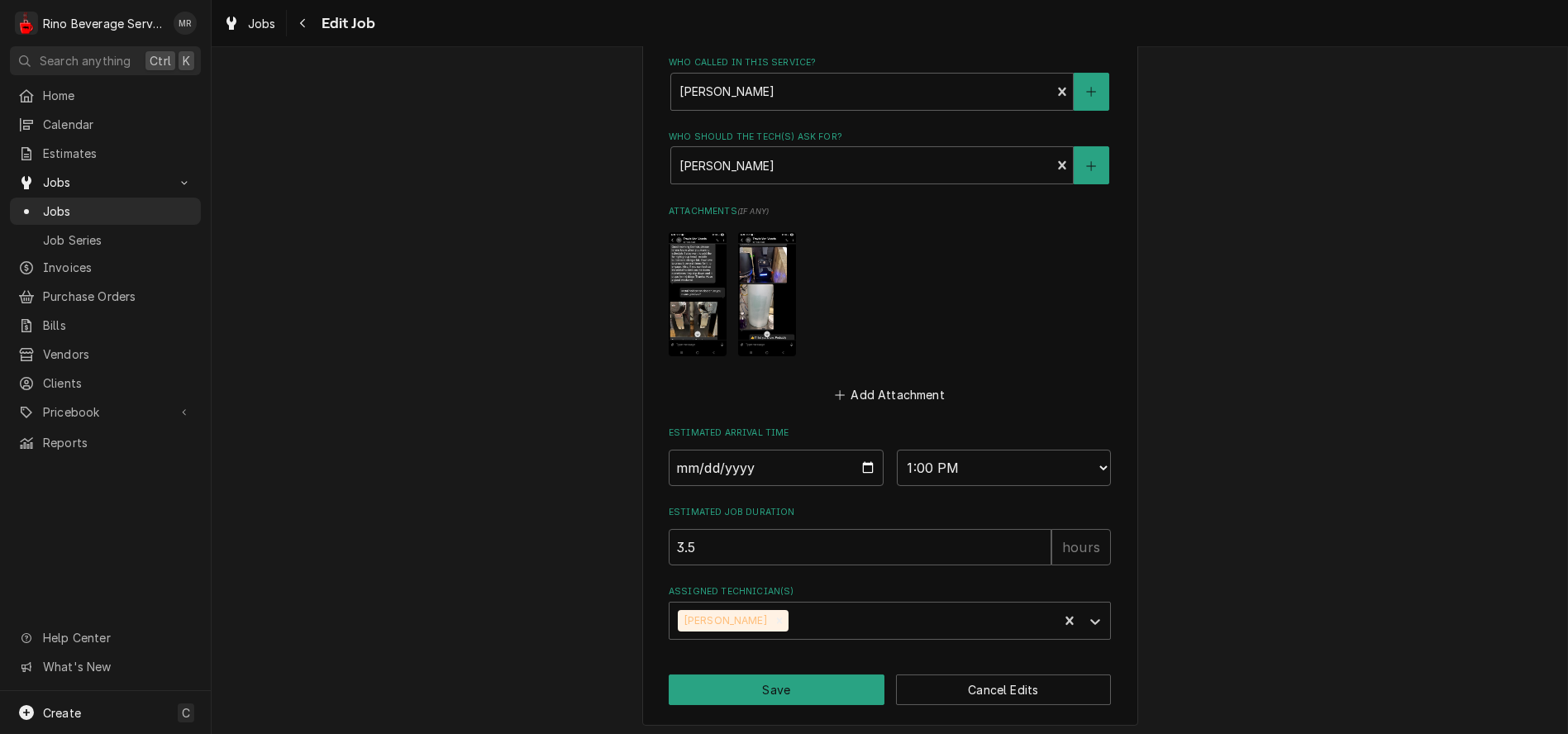
scroll to position [1511, 0]
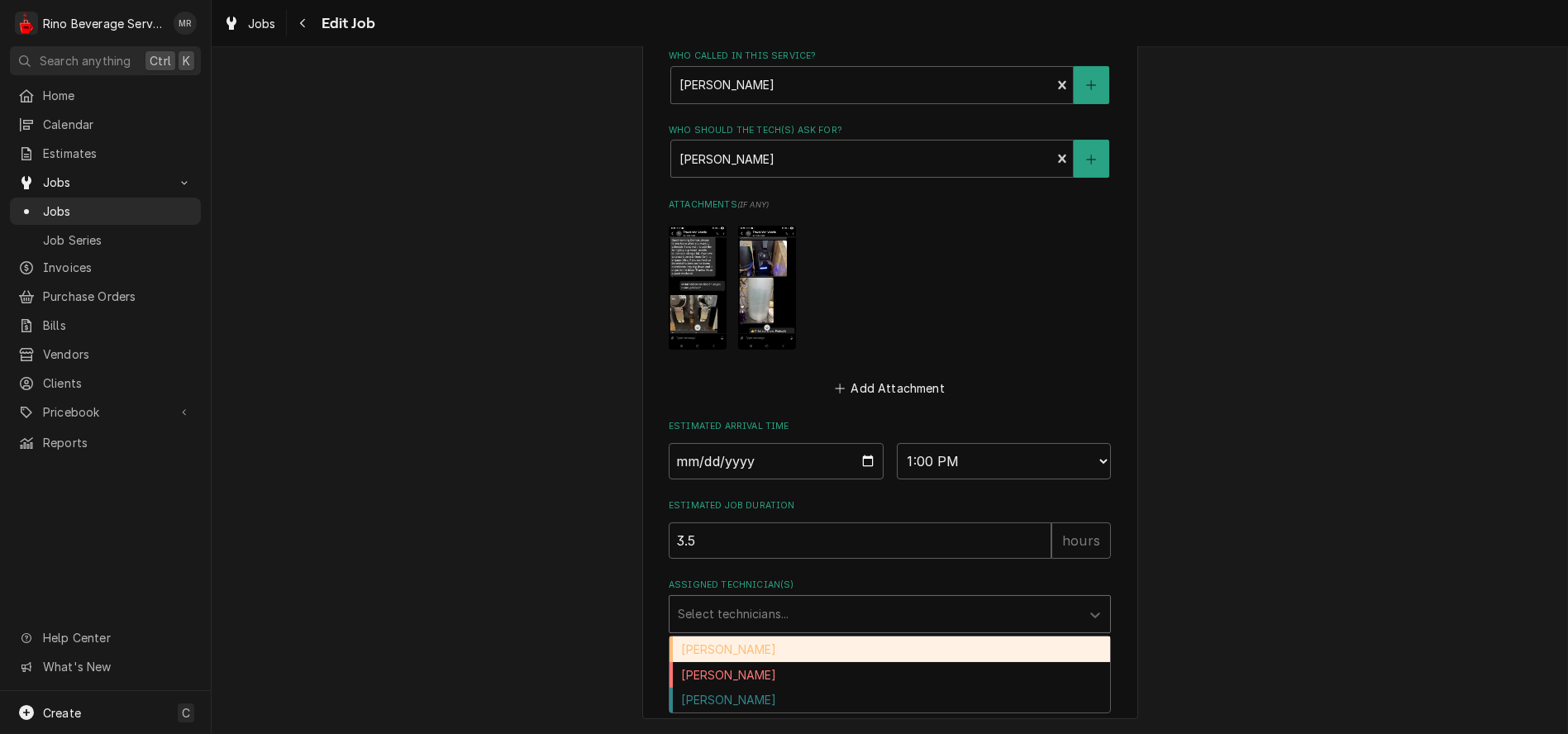
click at [991, 613] on div "Assigned Technician(s)" at bounding box center [875, 615] width 395 height 30
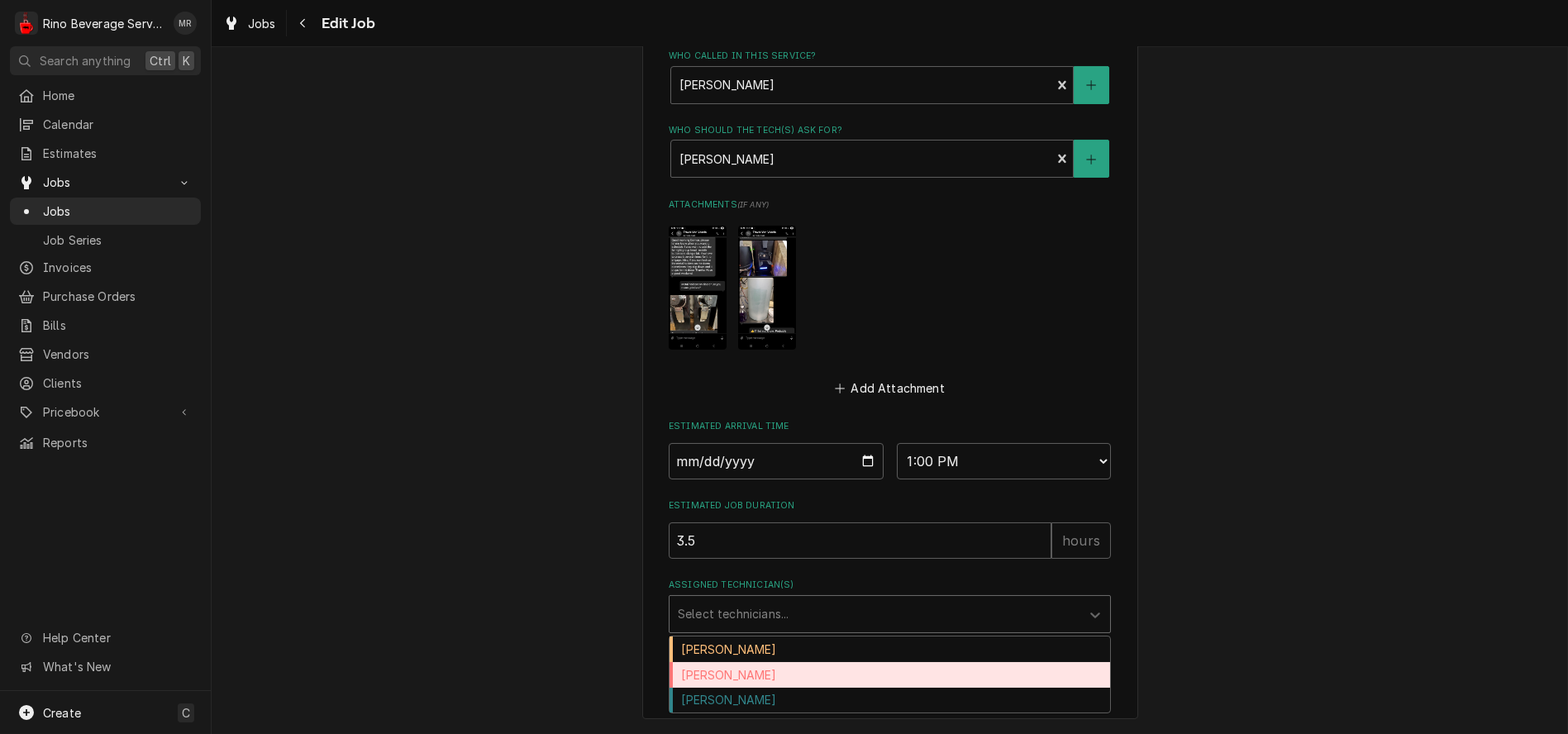
click at [886, 674] on div "Dane Vagedes" at bounding box center [890, 675] width 440 height 26
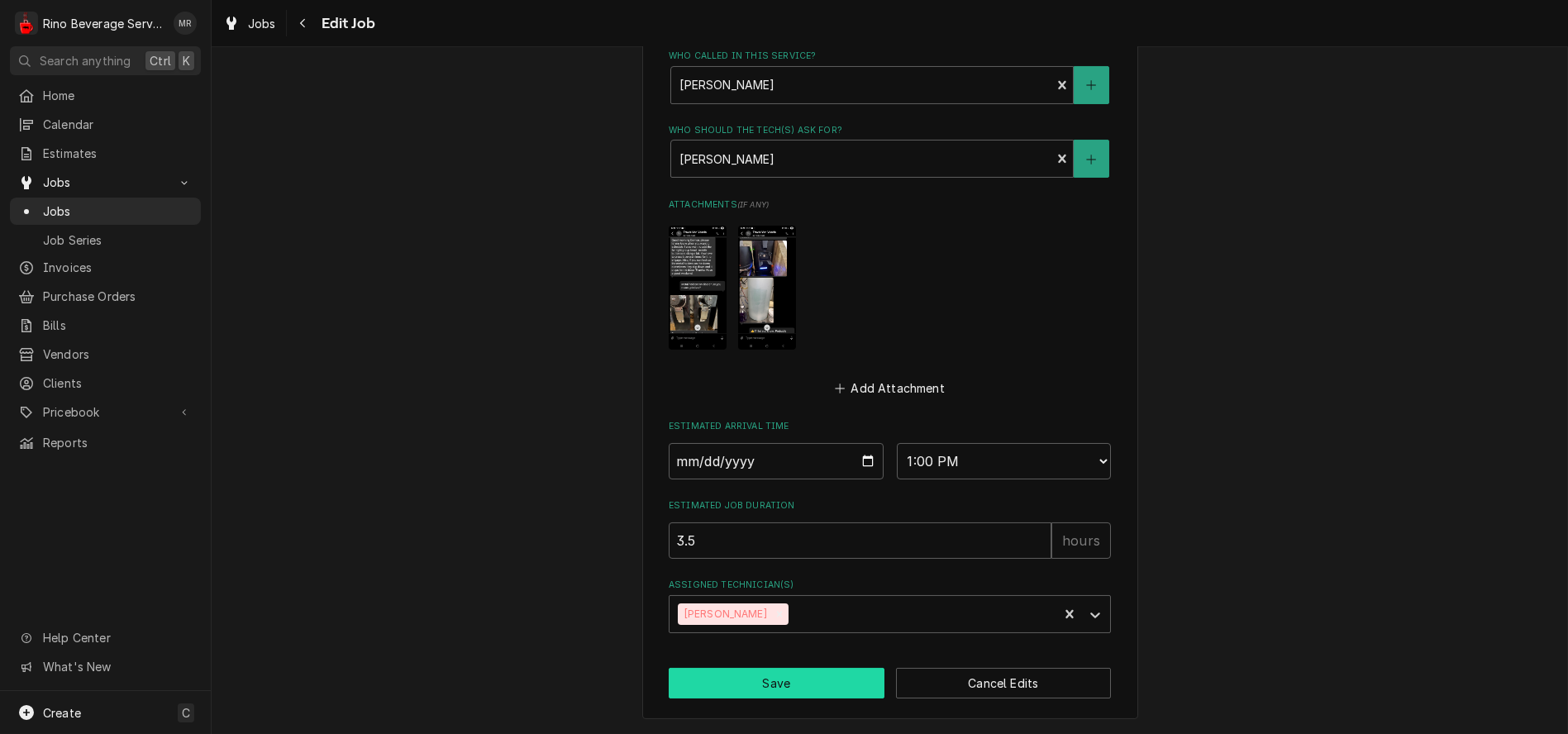
click at [833, 679] on button "Save" at bounding box center [776, 683] width 216 height 31
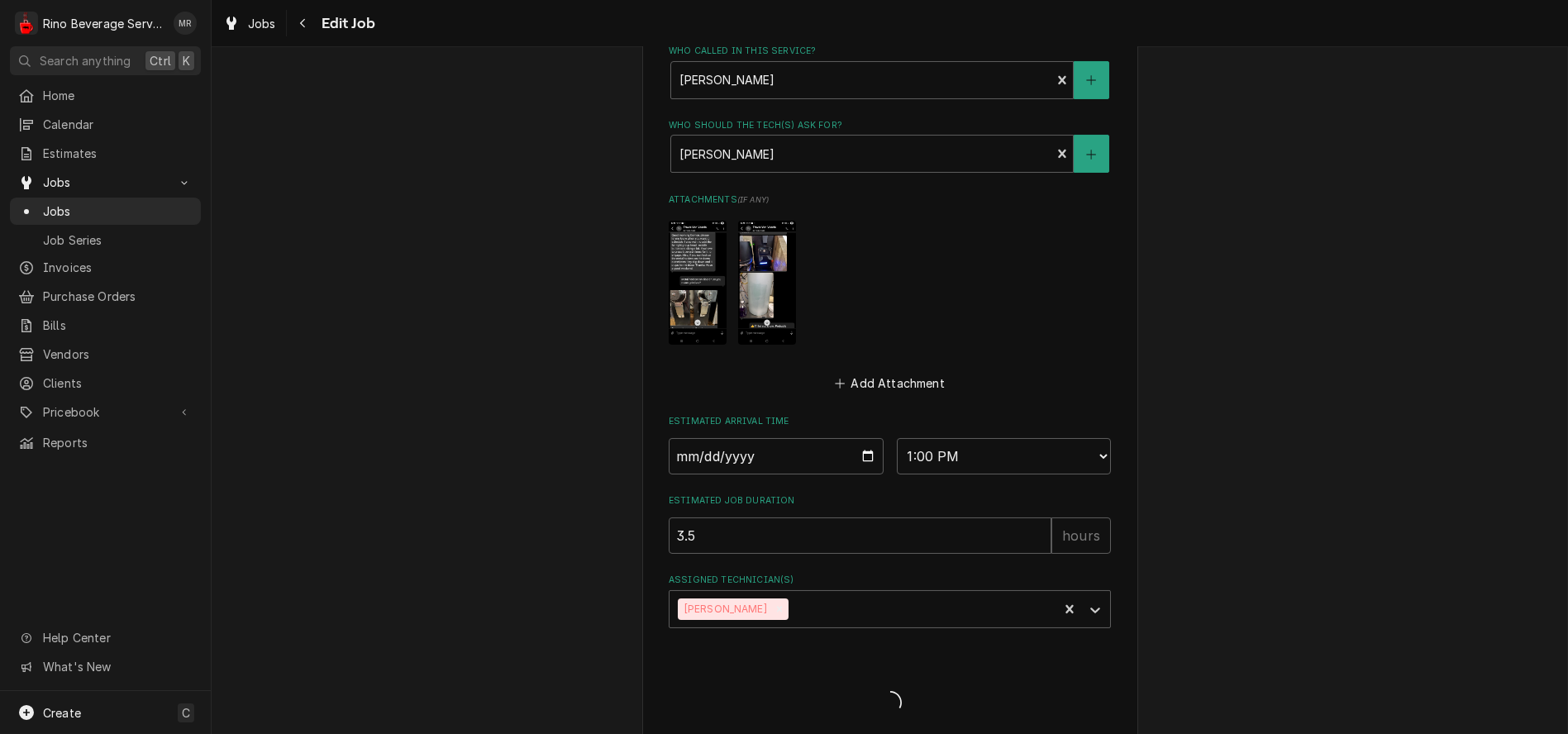
type textarea "x"
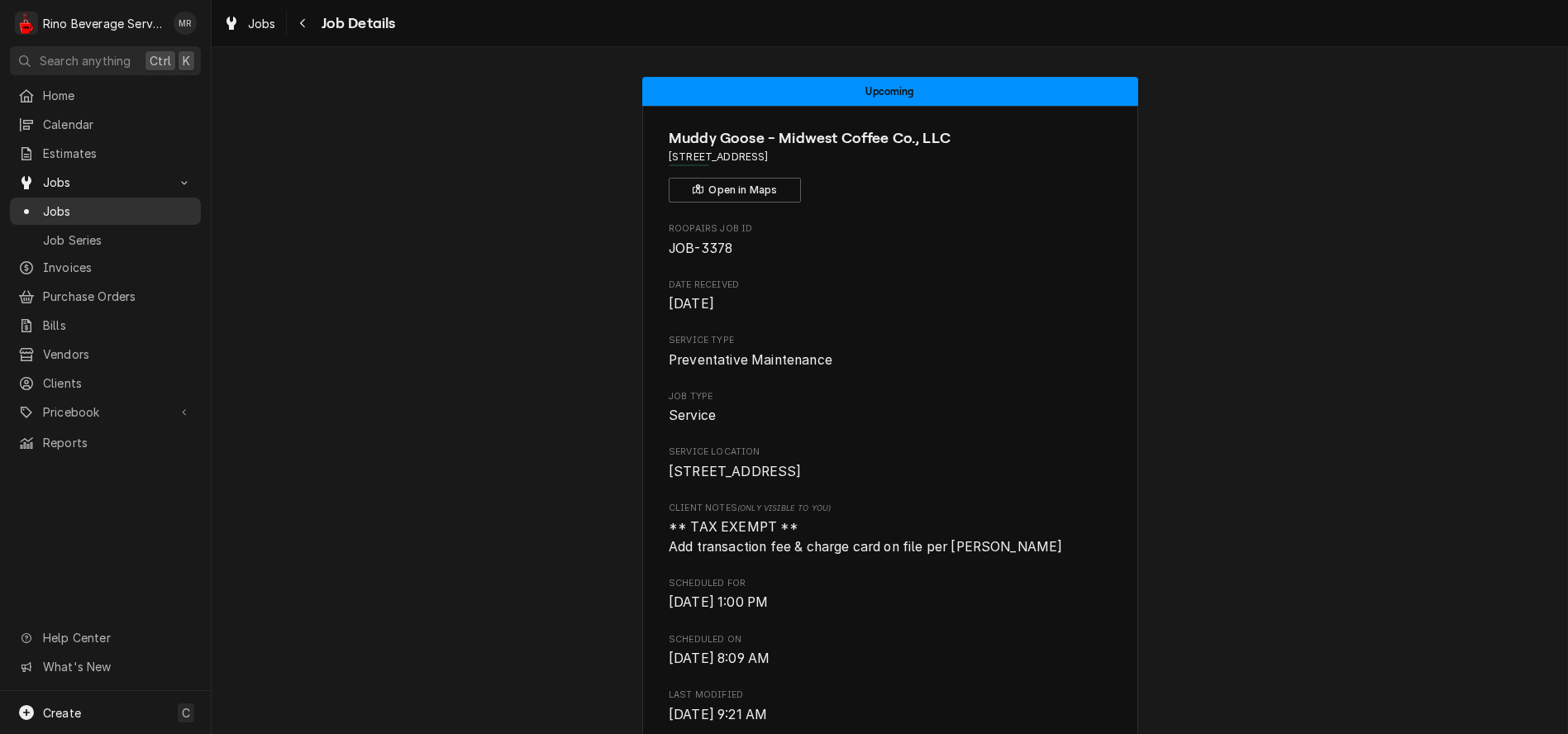
click at [104, 204] on span "Jobs" at bounding box center [118, 211] width 149 height 18
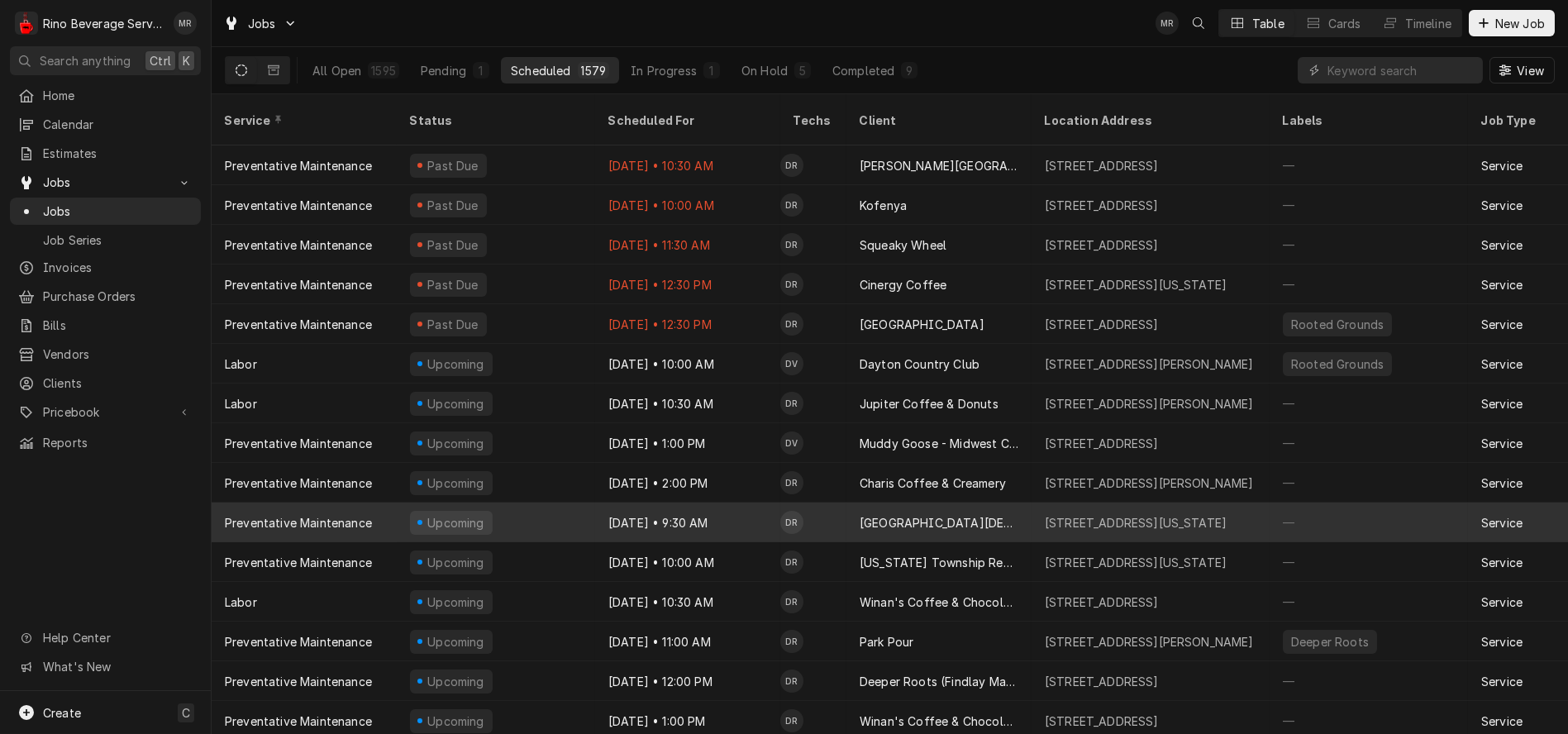
click at [758, 503] on div "Oct 15 • 9:30 AM" at bounding box center [688, 523] width 185 height 40
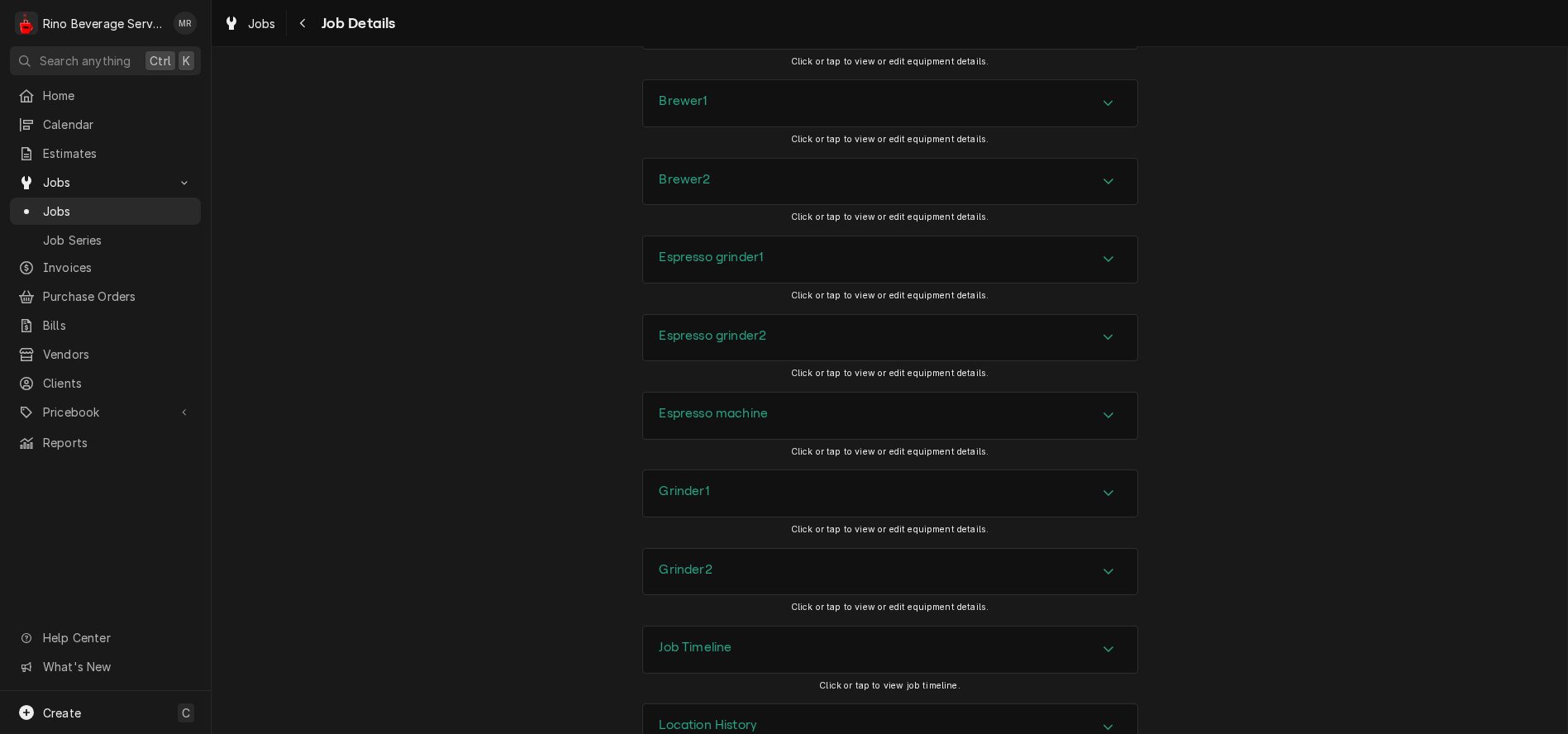
scroll to position [1663, 0]
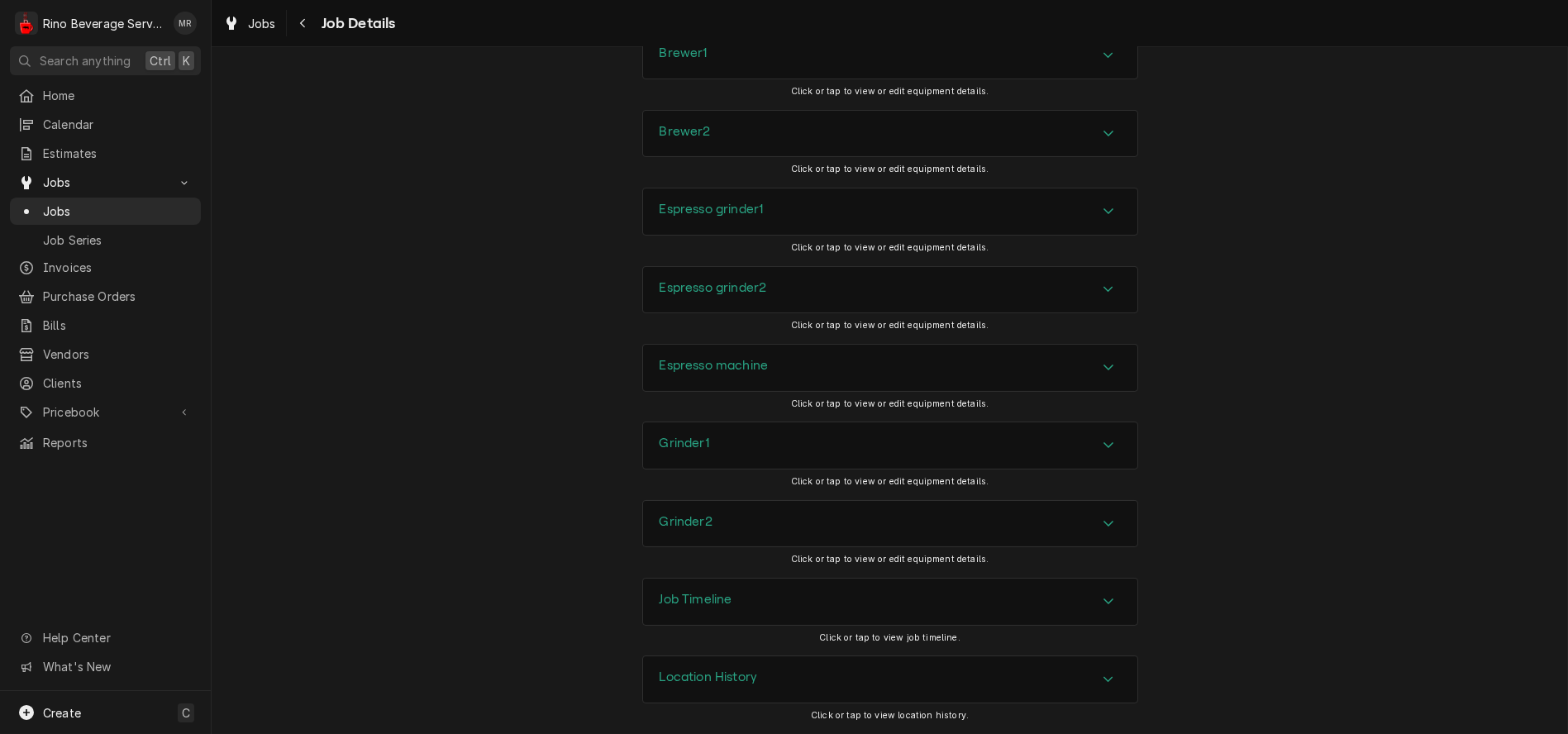
click at [840, 670] on div "Location History" at bounding box center [890, 680] width 495 height 47
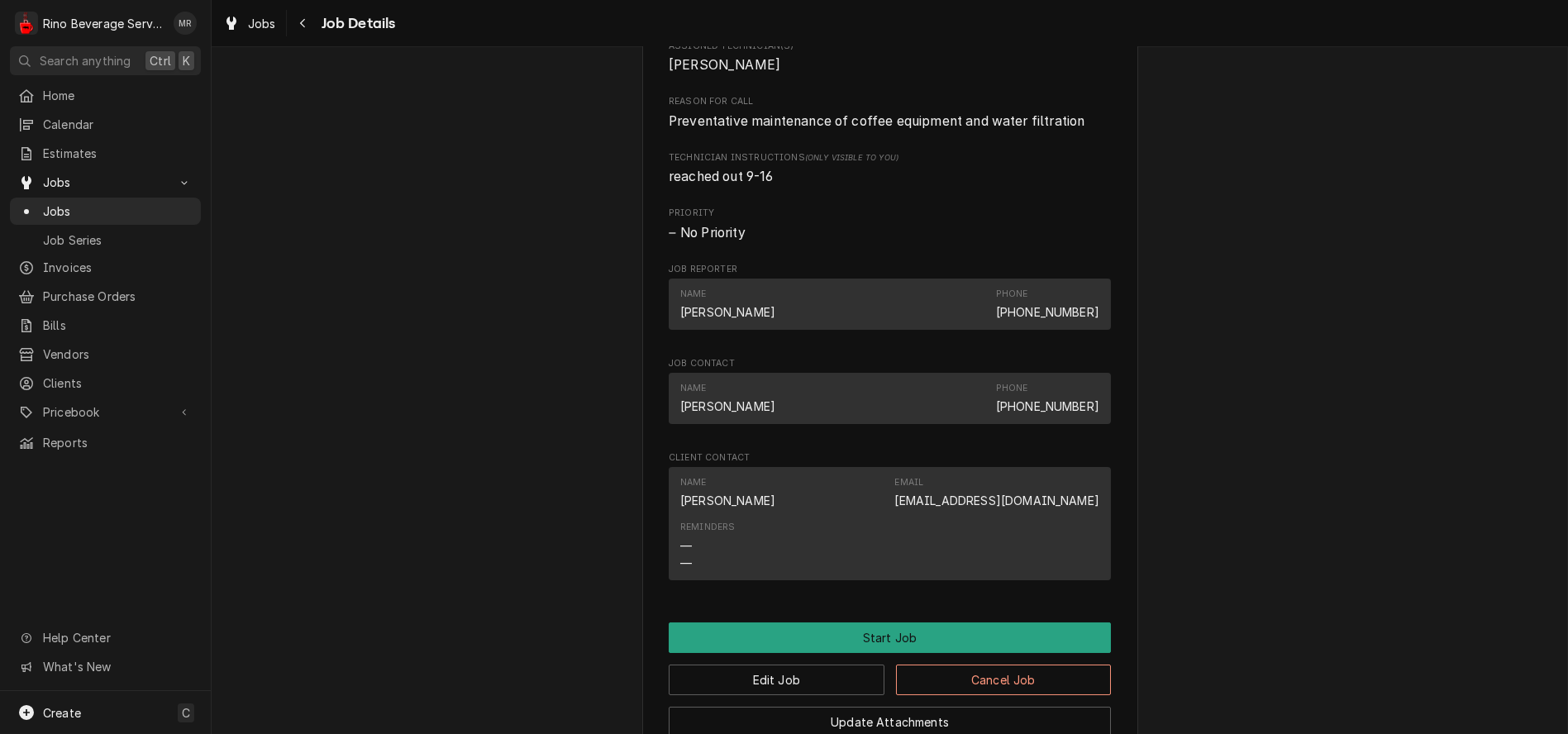
scroll to position [0, 0]
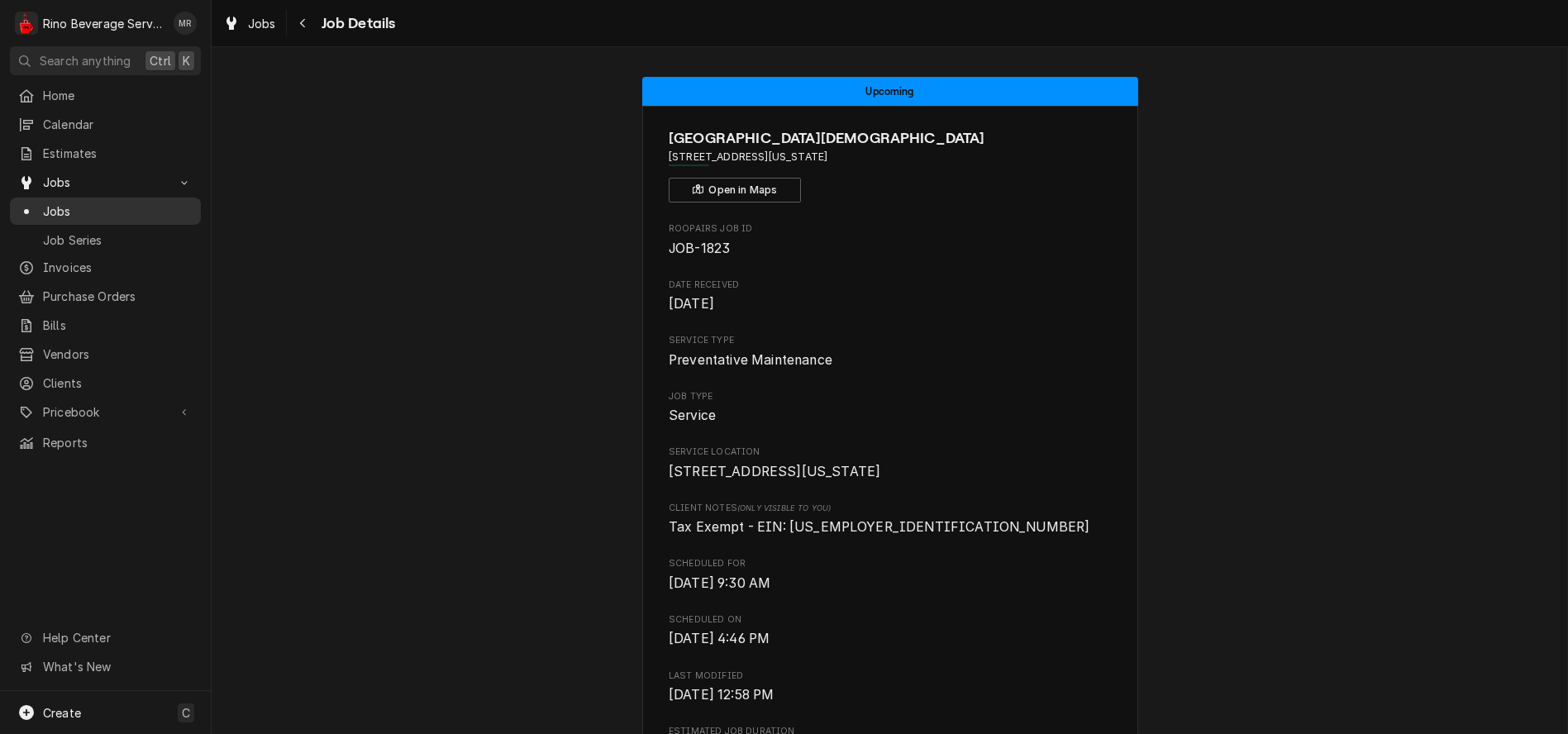
click at [99, 213] on span "Jobs" at bounding box center [118, 211] width 149 height 18
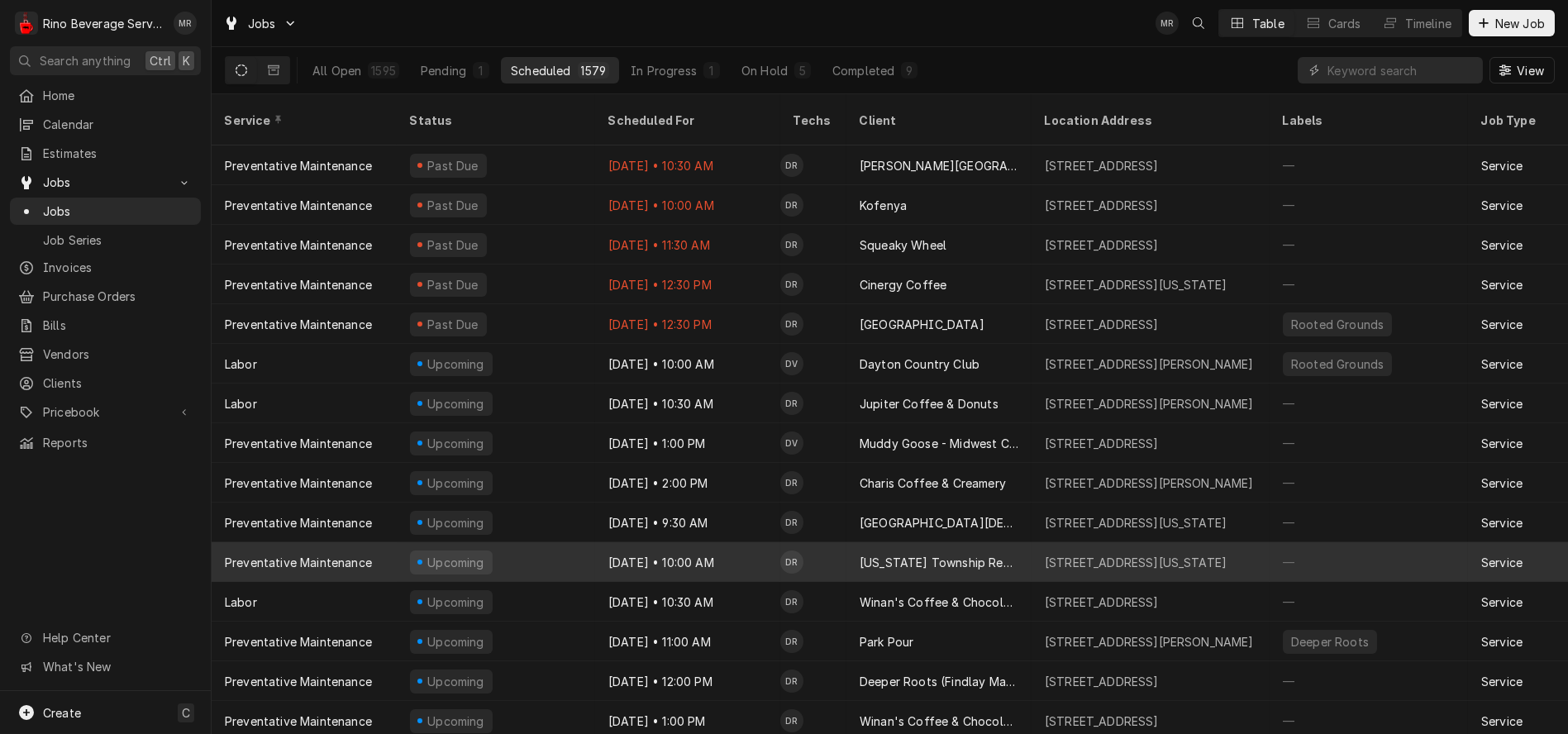
click at [828, 542] on td "DR" at bounding box center [813, 562] width 66 height 40
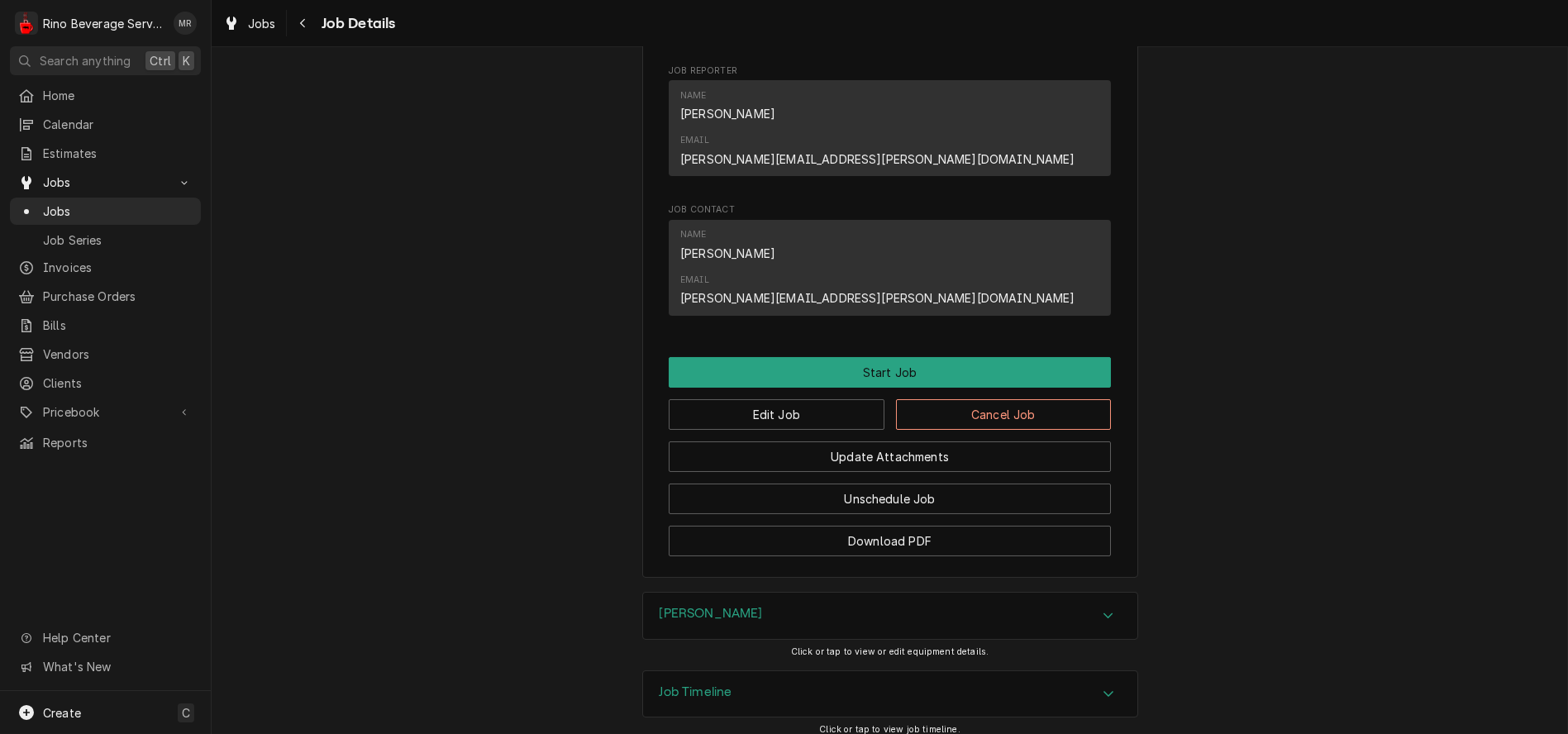
scroll to position [907, 0]
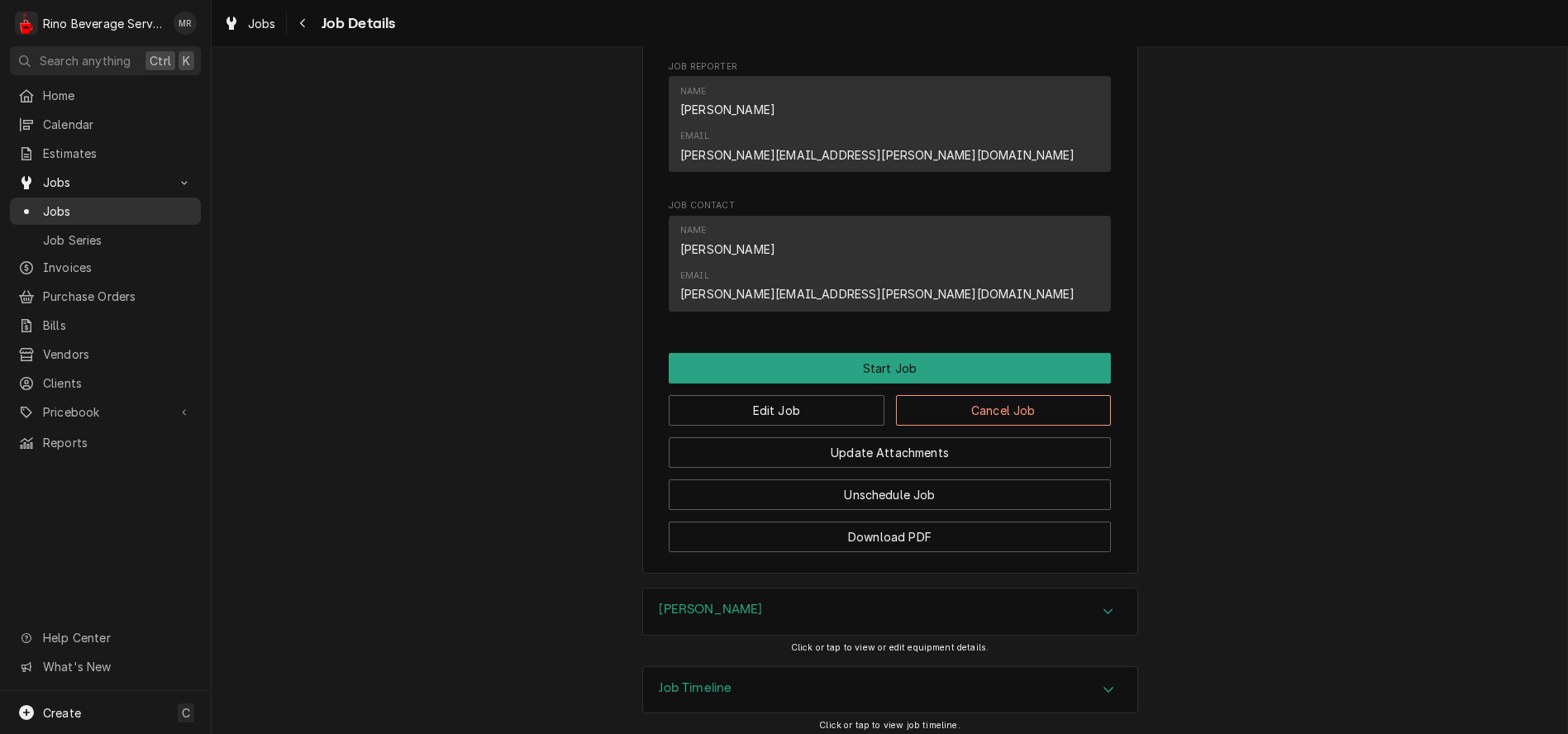
click at [83, 212] on span "Jobs" at bounding box center [118, 211] width 149 height 18
